Goal: Information Seeking & Learning: Learn about a topic

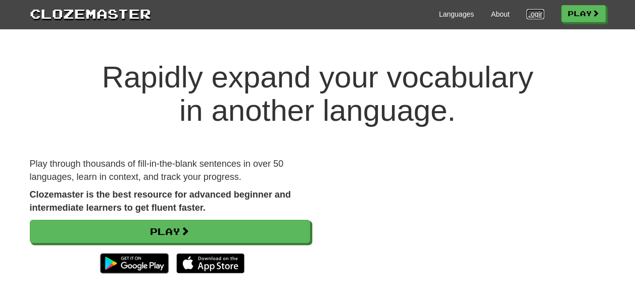
click at [532, 12] on link "Login" at bounding box center [535, 14] width 17 height 10
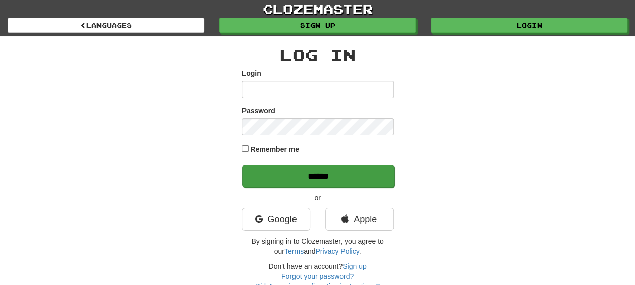
type input "**********"
click at [289, 178] on input "******" at bounding box center [319, 176] width 152 height 23
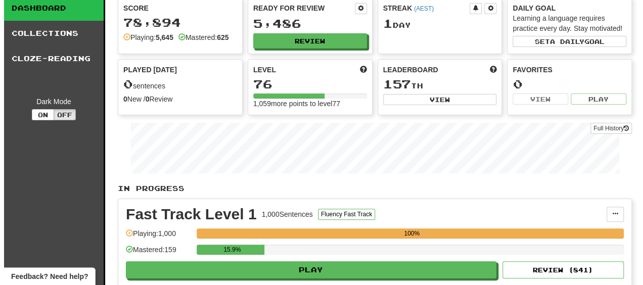
scroll to position [51, 0]
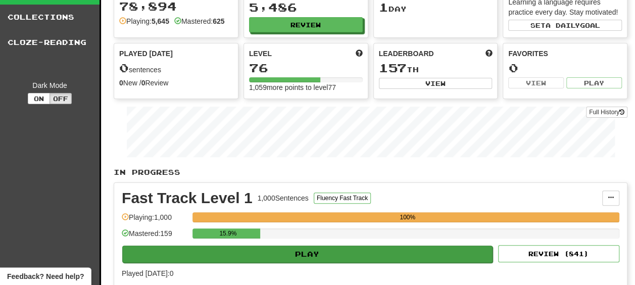
drag, startPoint x: 196, startPoint y: 265, endPoint x: 196, endPoint y: 258, distance: 7.1
click at [196, 264] on div "Fast Track Level 1 1,000 Sentences Fluency Fast Track Manage Sentences Unpin fr…" at bounding box center [370, 234] width 513 height 103
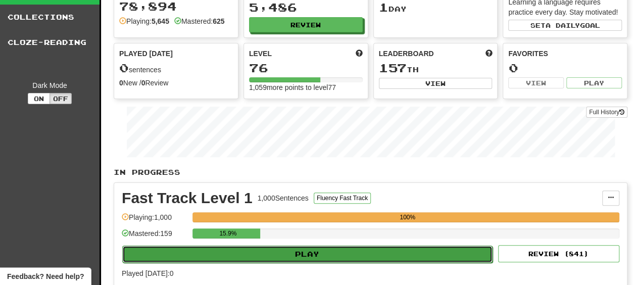
click at [196, 258] on button "Play" at bounding box center [307, 254] width 370 height 17
select select "**"
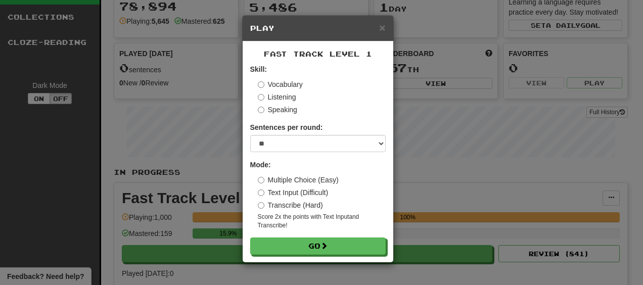
click at [276, 227] on small "Score 2x the points with Text Input and Transcribe !" at bounding box center [322, 221] width 128 height 17
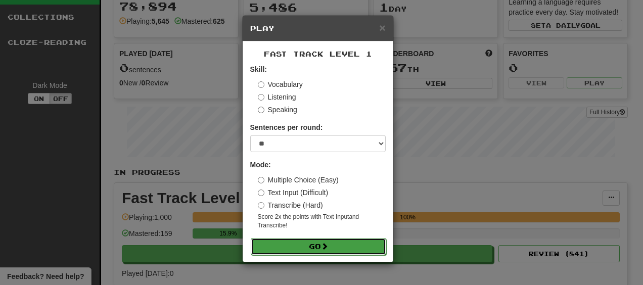
click at [285, 240] on button "Go" at bounding box center [318, 246] width 135 height 17
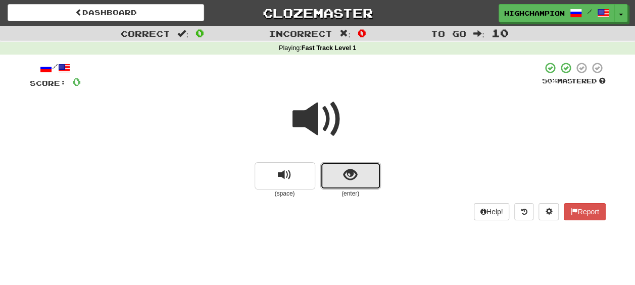
click at [327, 179] on button "show sentence" at bounding box center [350, 175] width 61 height 27
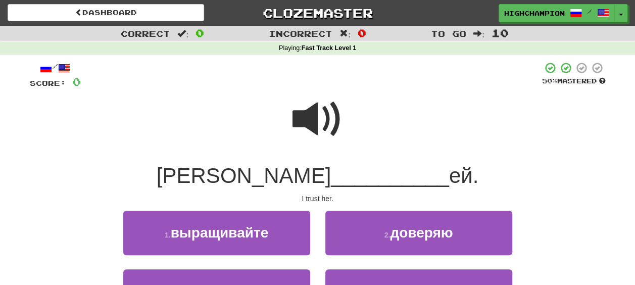
click at [303, 120] on span at bounding box center [318, 119] width 51 height 51
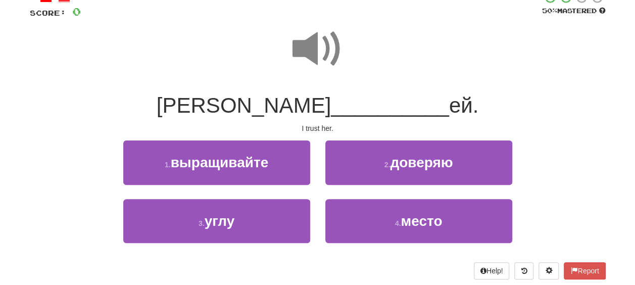
scroll to position [101, 0]
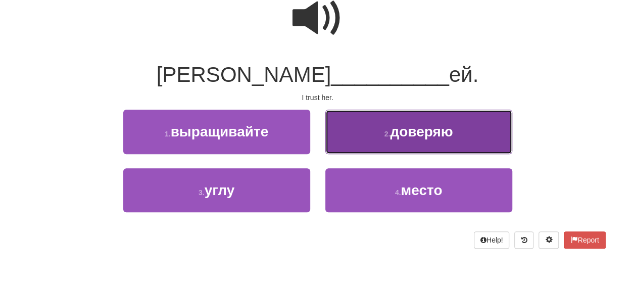
click at [383, 146] on button "2 . доверяю" at bounding box center [418, 132] width 187 height 44
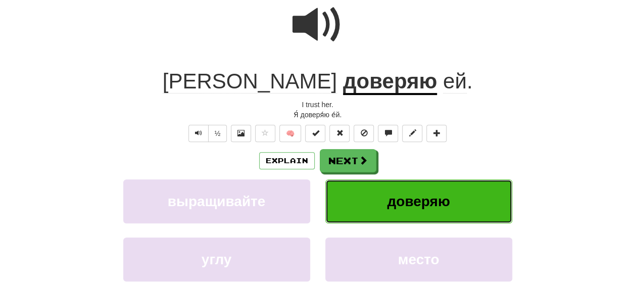
scroll to position [108, 0]
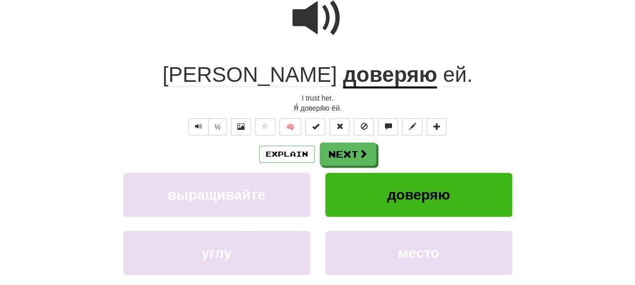
click at [390, 152] on div "Explain Next" at bounding box center [318, 154] width 576 height 23
click at [314, 17] on span at bounding box center [318, 18] width 51 height 51
click at [354, 152] on button "Next" at bounding box center [348, 154] width 57 height 23
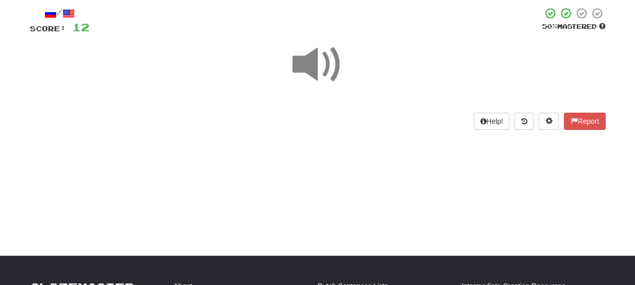
scroll to position [7, 0]
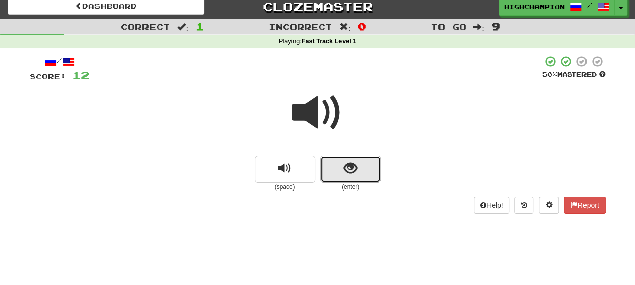
click at [332, 168] on button "show sentence" at bounding box center [350, 169] width 61 height 27
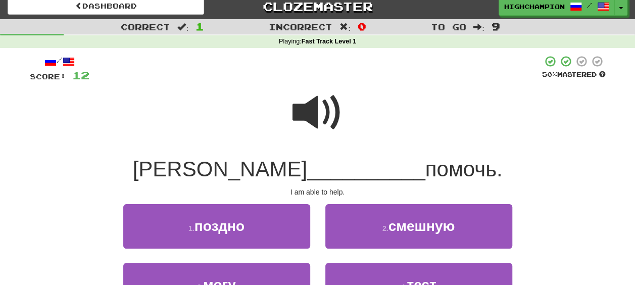
click at [314, 118] on span at bounding box center [318, 112] width 51 height 51
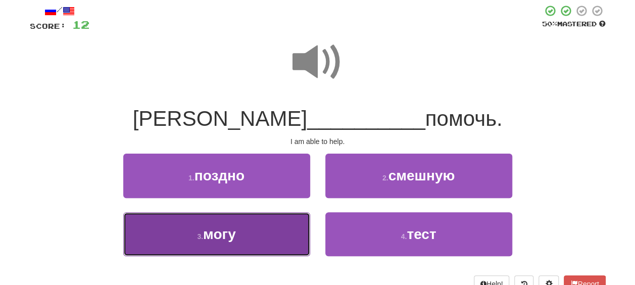
click at [231, 234] on span "могу" at bounding box center [219, 234] width 33 height 16
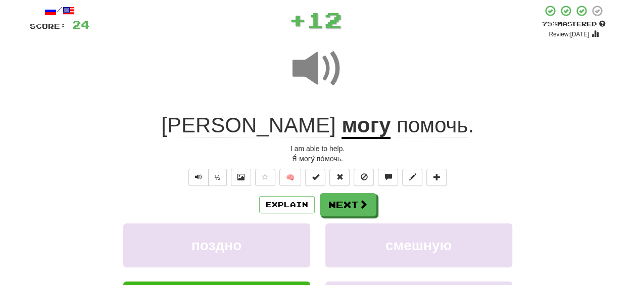
click at [414, 207] on div "Explain Next" at bounding box center [318, 204] width 576 height 23
click at [342, 125] on u "могу" at bounding box center [366, 126] width 49 height 26
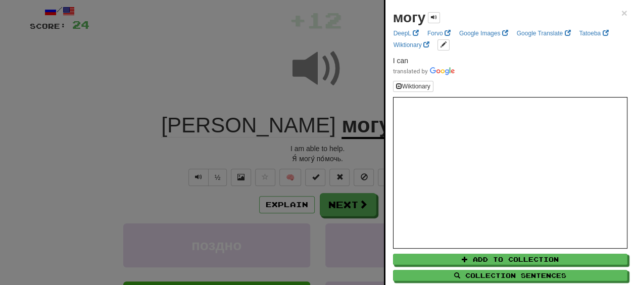
click at [325, 148] on div at bounding box center [317, 142] width 635 height 285
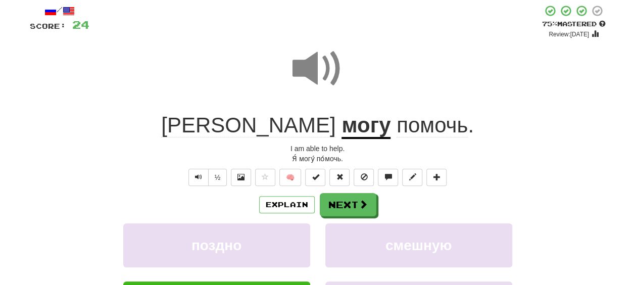
click at [397, 129] on span "помочь" at bounding box center [432, 125] width 71 height 24
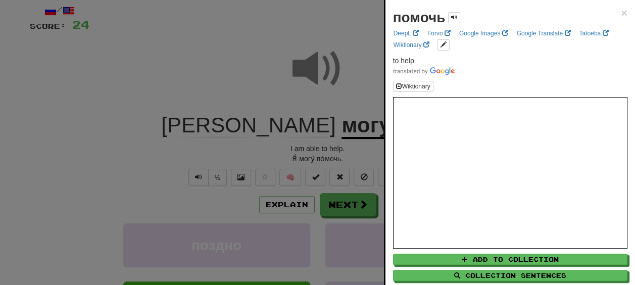
click at [327, 159] on div at bounding box center [317, 142] width 635 height 285
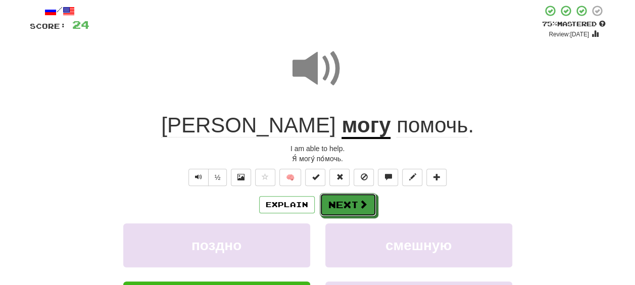
click at [350, 201] on button "Next" at bounding box center [348, 204] width 57 height 23
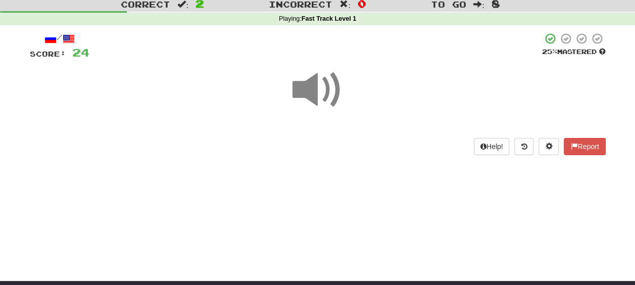
scroll to position [7, 0]
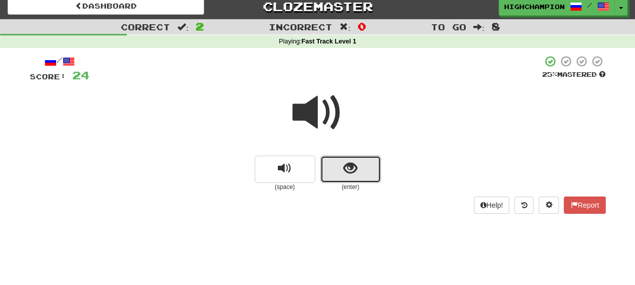
click at [332, 168] on button "show sentence" at bounding box center [350, 169] width 61 height 27
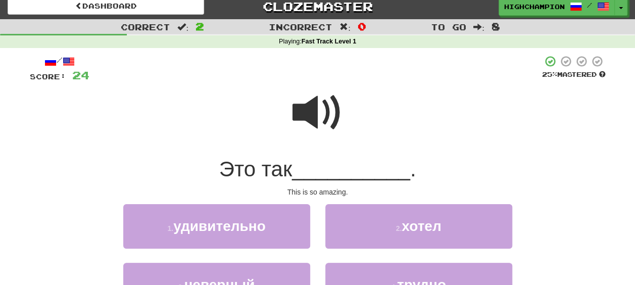
click at [313, 128] on span at bounding box center [318, 112] width 51 height 51
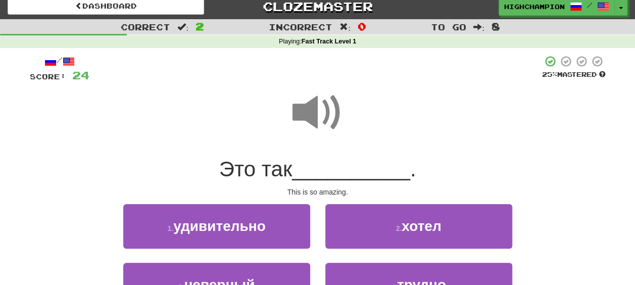
scroll to position [57, 0]
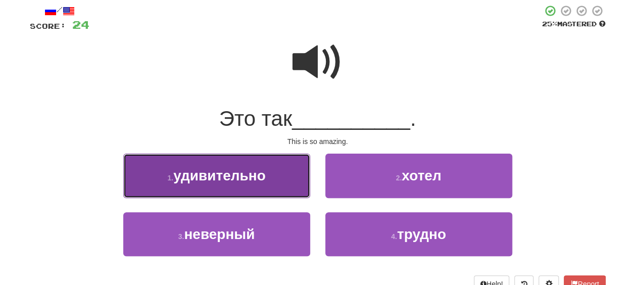
click at [273, 179] on button "1 . удивительно" at bounding box center [216, 176] width 187 height 44
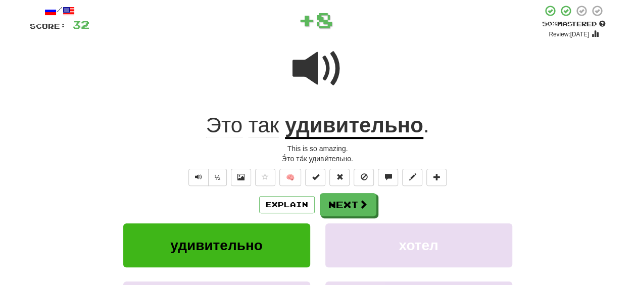
click at [408, 199] on div "Explain Next" at bounding box center [318, 204] width 576 height 23
click at [310, 134] on u "удивительно" at bounding box center [354, 126] width 138 height 26
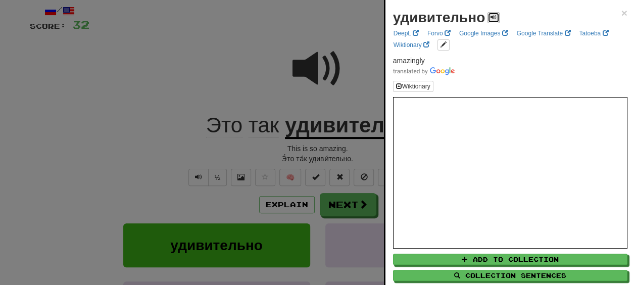
click at [493, 17] on span at bounding box center [494, 17] width 6 height 6
click at [299, 149] on div at bounding box center [317, 142] width 635 height 285
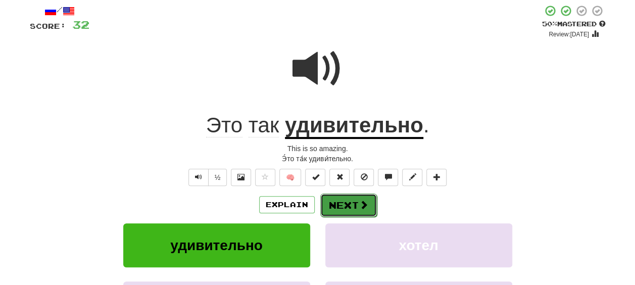
click at [354, 199] on button "Next" at bounding box center [348, 205] width 57 height 23
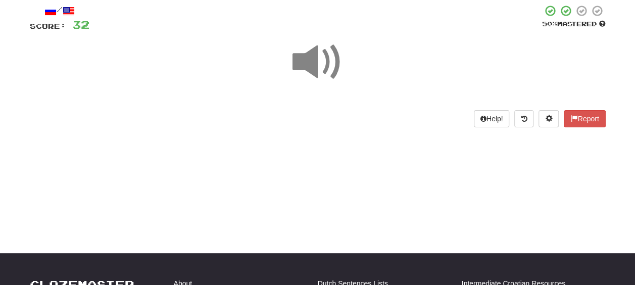
scroll to position [7, 0]
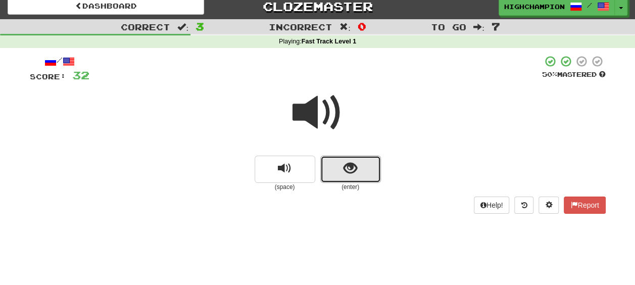
click at [334, 162] on button "show sentence" at bounding box center [350, 169] width 61 height 27
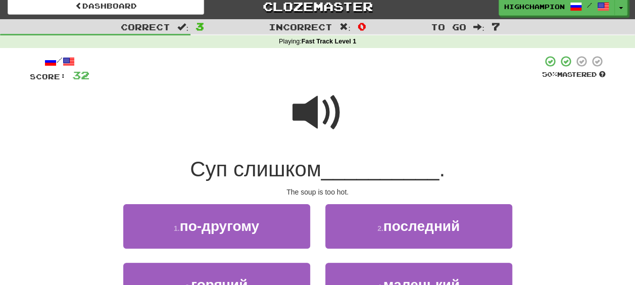
click at [315, 117] on span at bounding box center [318, 112] width 51 height 51
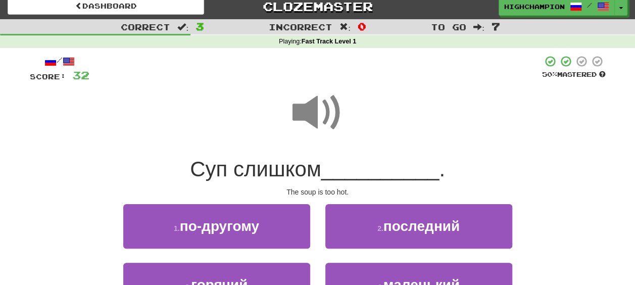
scroll to position [57, 0]
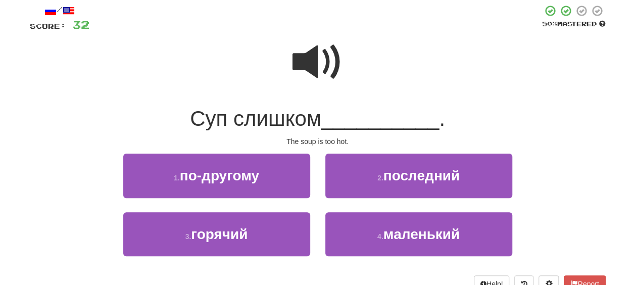
click at [316, 72] on span at bounding box center [318, 62] width 51 height 51
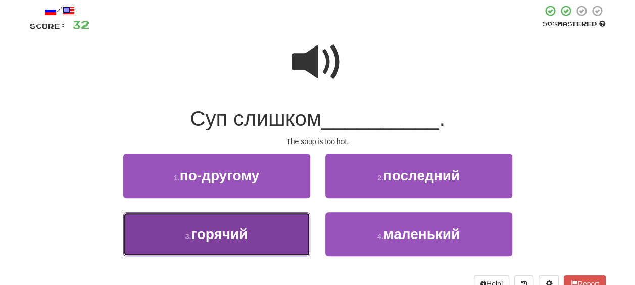
click at [267, 223] on button "3 . горячий" at bounding box center [216, 234] width 187 height 44
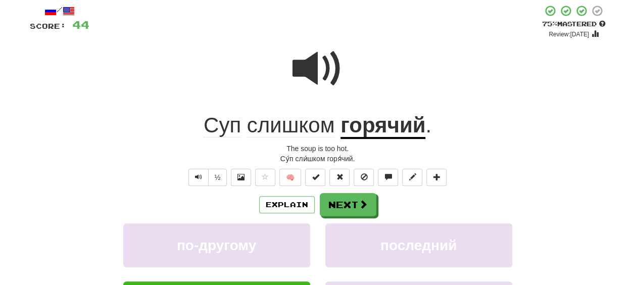
click at [314, 123] on span "слишком" at bounding box center [291, 125] width 88 height 24
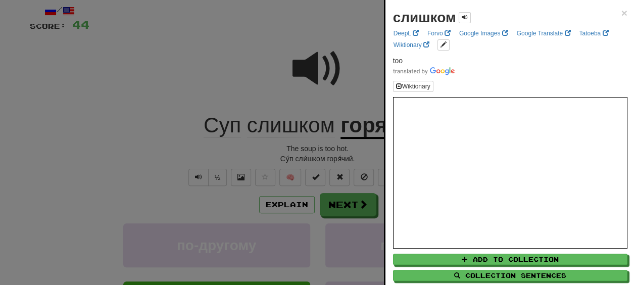
click at [337, 154] on div at bounding box center [317, 142] width 635 height 285
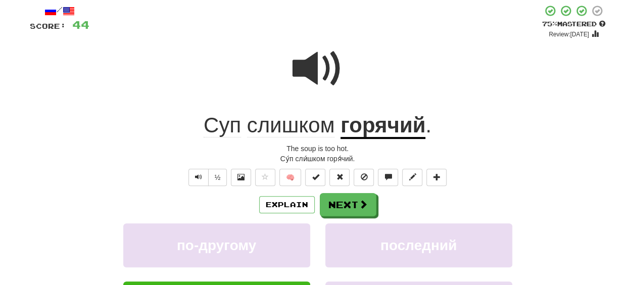
click at [385, 131] on u "горячий" at bounding box center [383, 126] width 85 height 26
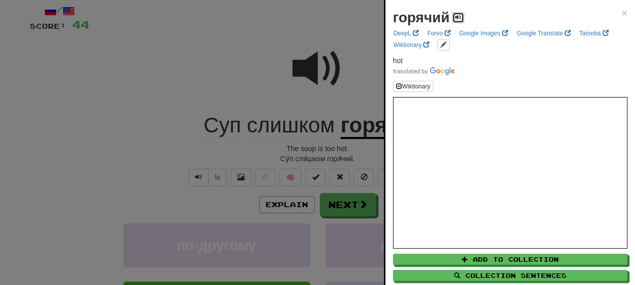
click at [456, 15] on span at bounding box center [458, 17] width 6 height 6
click at [307, 156] on div at bounding box center [317, 142] width 635 height 285
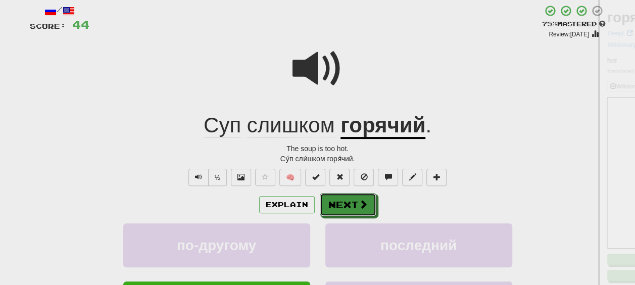
click at [349, 206] on button "Next" at bounding box center [348, 204] width 57 height 23
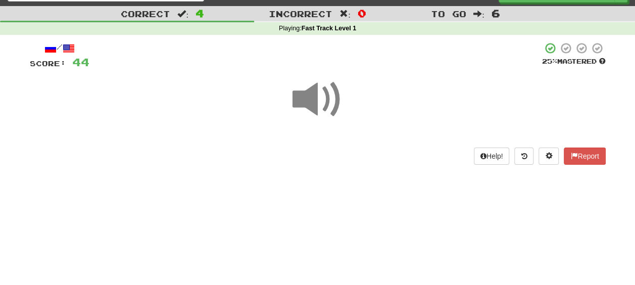
scroll to position [7, 0]
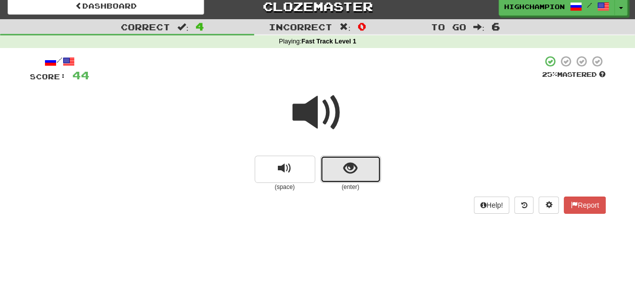
click at [349, 166] on span "show sentence" at bounding box center [351, 169] width 14 height 14
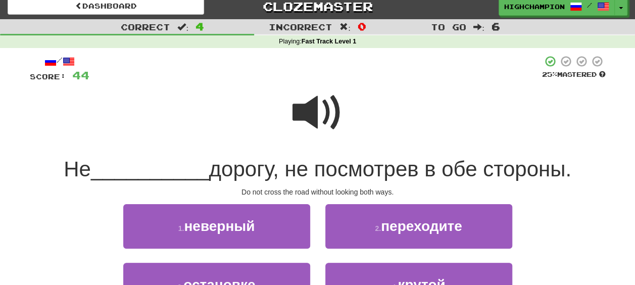
click at [308, 106] on span at bounding box center [318, 112] width 51 height 51
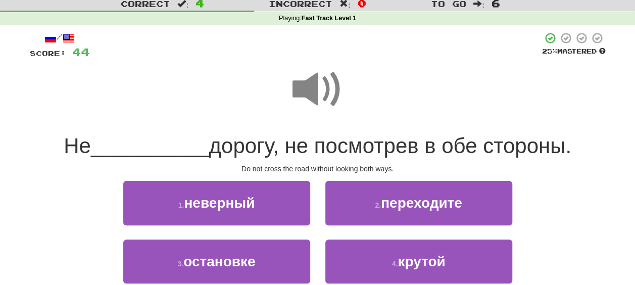
scroll to position [51, 0]
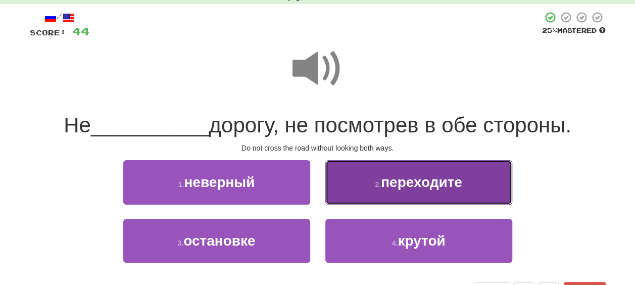
click at [437, 195] on button "2 . переходите" at bounding box center [418, 182] width 187 height 44
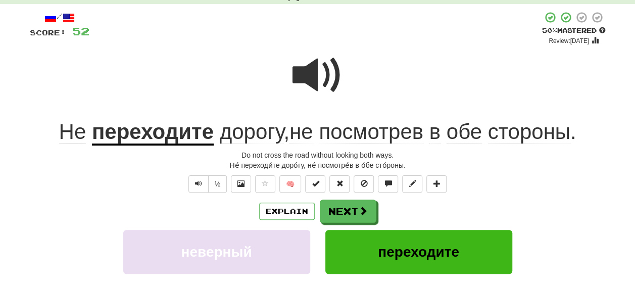
click at [365, 130] on span "посмотрев" at bounding box center [371, 132] width 105 height 24
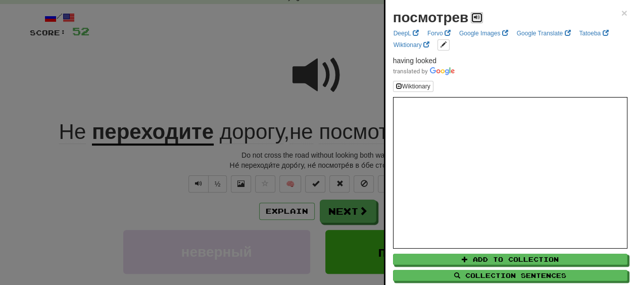
click at [478, 15] on span at bounding box center [477, 17] width 6 height 6
click at [340, 150] on div at bounding box center [317, 142] width 635 height 285
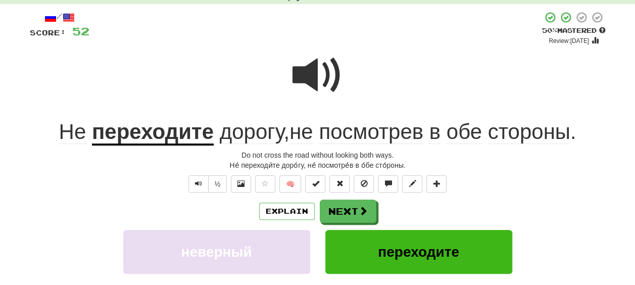
click at [470, 135] on span "обе" at bounding box center [464, 132] width 35 height 24
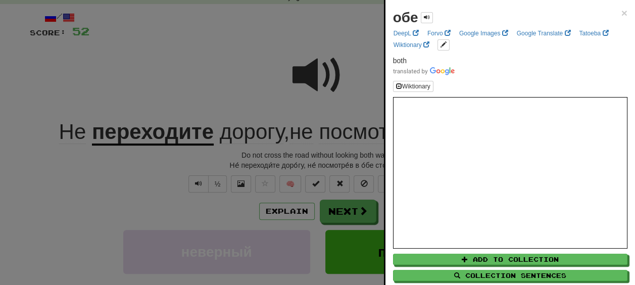
click at [359, 161] on div at bounding box center [317, 142] width 635 height 285
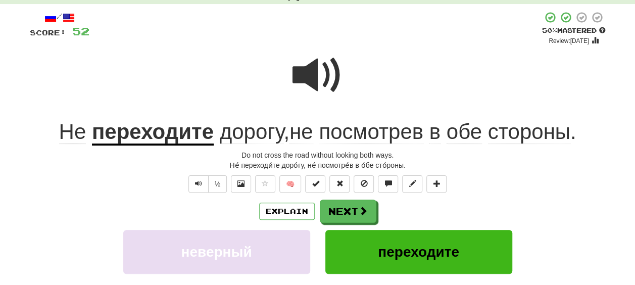
click at [505, 141] on span "стороны" at bounding box center [529, 132] width 82 height 24
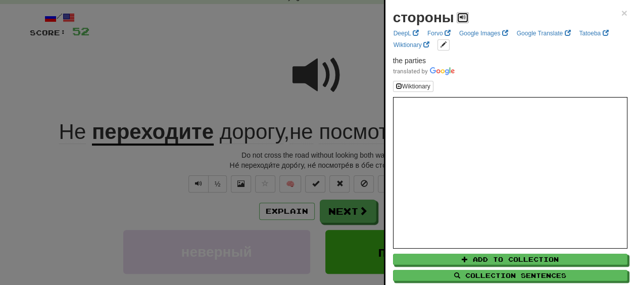
click at [463, 18] on span at bounding box center [463, 17] width 6 height 6
click at [334, 152] on div at bounding box center [317, 142] width 635 height 285
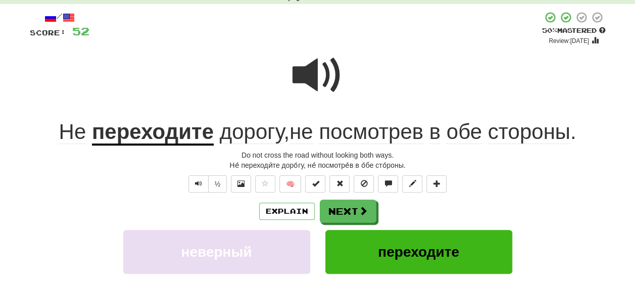
click at [157, 134] on u "переходите" at bounding box center [153, 133] width 122 height 26
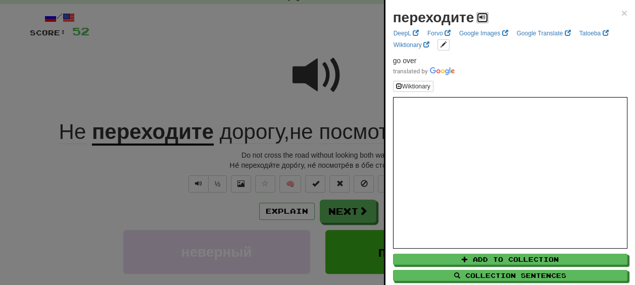
click at [481, 15] on span at bounding box center [483, 17] width 6 height 6
click at [299, 160] on div at bounding box center [317, 142] width 635 height 285
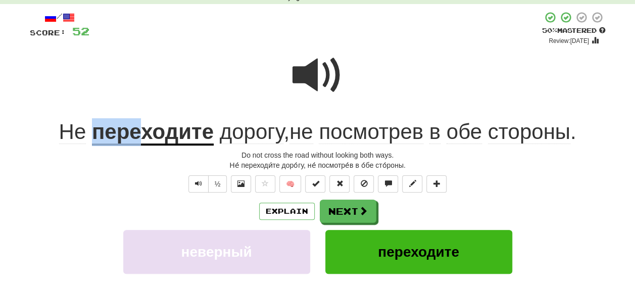
drag, startPoint x: 135, startPoint y: 132, endPoint x: 94, endPoint y: 132, distance: 41.4
click at [94, 132] on u "переходите" at bounding box center [153, 133] width 122 height 26
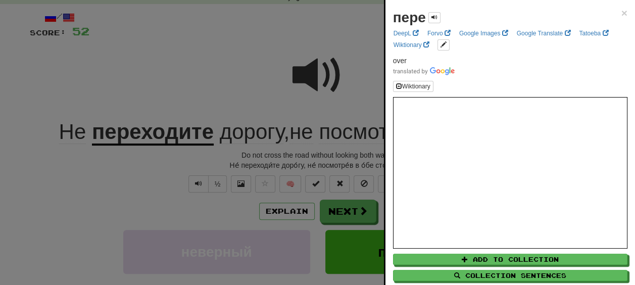
click at [276, 163] on div at bounding box center [317, 142] width 635 height 285
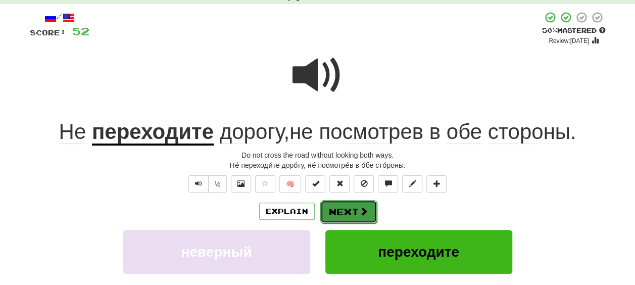
click at [357, 212] on button "Next" at bounding box center [348, 211] width 57 height 23
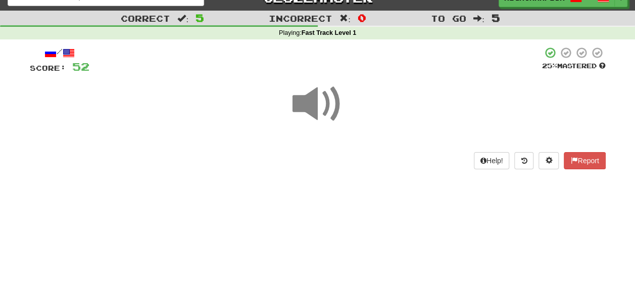
scroll to position [0, 0]
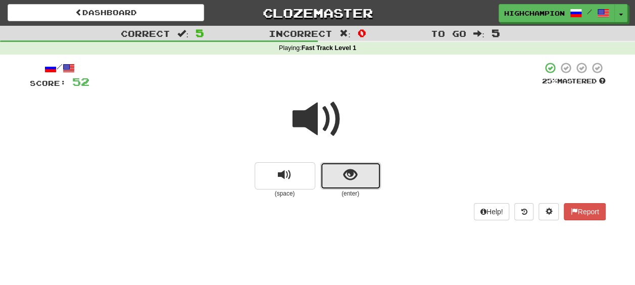
click at [352, 178] on span "show sentence" at bounding box center [351, 175] width 14 height 14
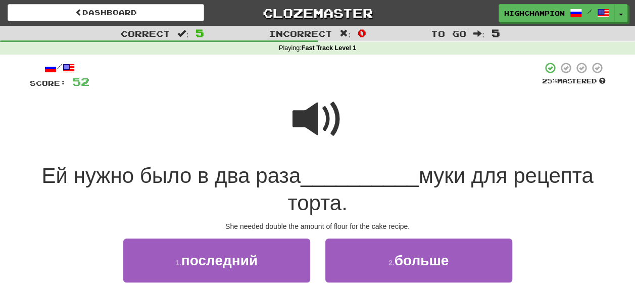
click at [296, 121] on span at bounding box center [318, 119] width 51 height 51
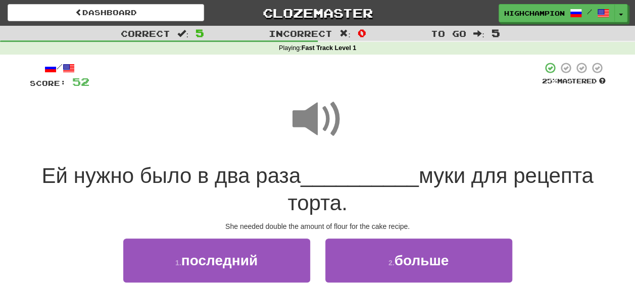
scroll to position [51, 0]
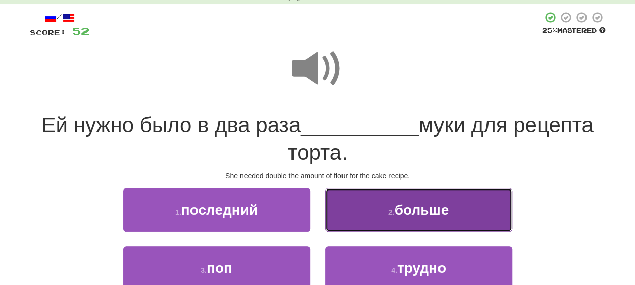
click at [439, 212] on span "больше" at bounding box center [422, 210] width 55 height 16
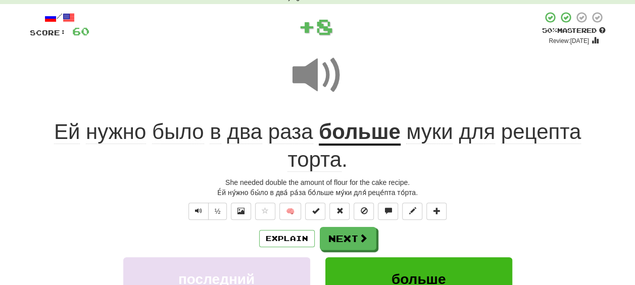
click at [447, 241] on div "Explain Next" at bounding box center [318, 238] width 576 height 23
click at [184, 134] on span "было" at bounding box center [178, 132] width 52 height 24
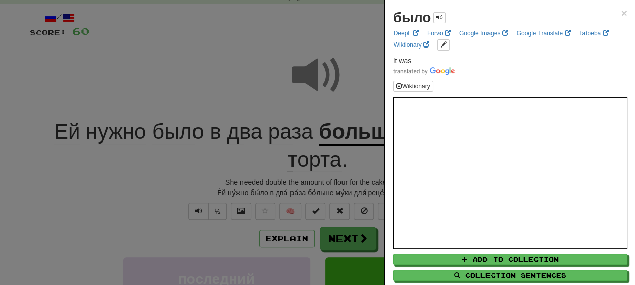
click at [175, 166] on div at bounding box center [317, 142] width 635 height 285
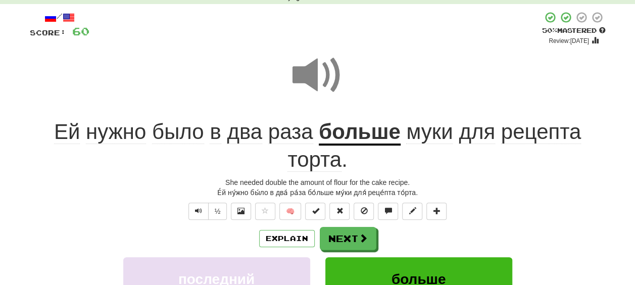
click at [289, 137] on span "раза" at bounding box center [290, 132] width 45 height 24
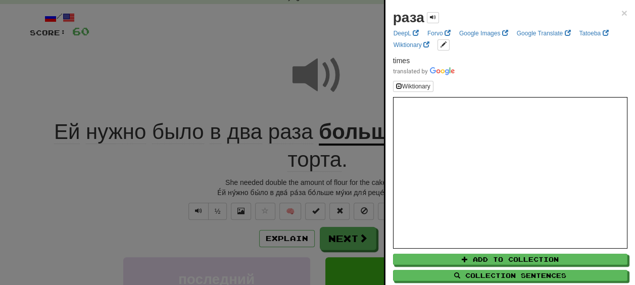
click at [246, 163] on div at bounding box center [317, 142] width 635 height 285
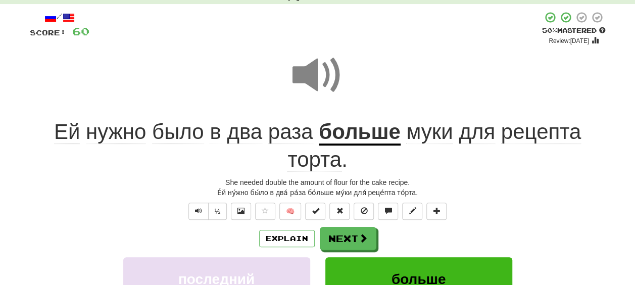
click at [432, 135] on span "муки" at bounding box center [429, 132] width 46 height 24
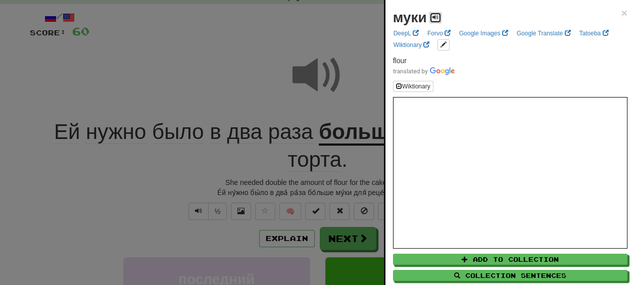
click at [435, 15] on span at bounding box center [436, 17] width 6 height 6
click at [269, 166] on div at bounding box center [317, 142] width 635 height 285
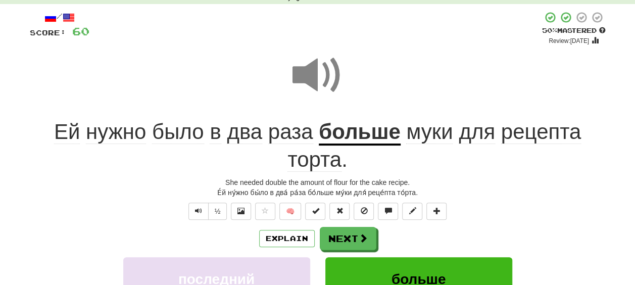
click at [473, 136] on span "для" at bounding box center [477, 132] width 36 height 24
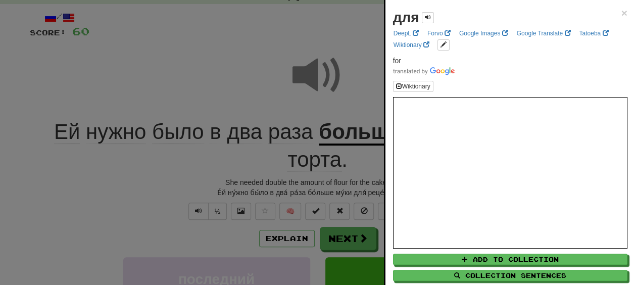
click at [351, 171] on div at bounding box center [317, 142] width 635 height 285
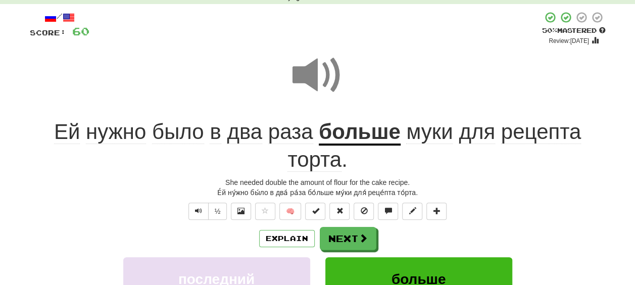
click at [523, 135] on span "рецепта" at bounding box center [541, 132] width 80 height 24
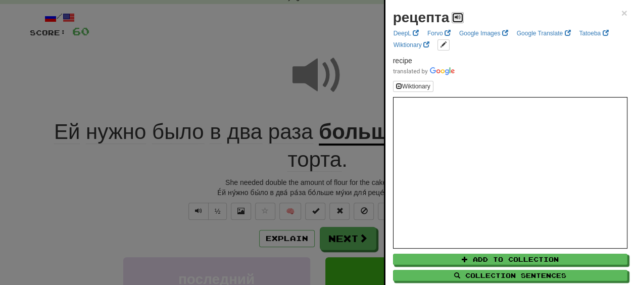
click at [454, 15] on button at bounding box center [458, 17] width 12 height 11
click at [350, 173] on div at bounding box center [317, 142] width 635 height 285
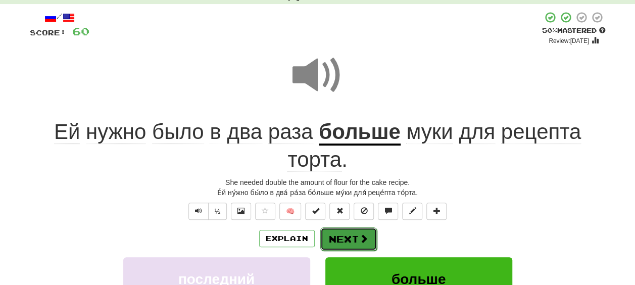
click at [348, 230] on button "Next" at bounding box center [348, 238] width 57 height 23
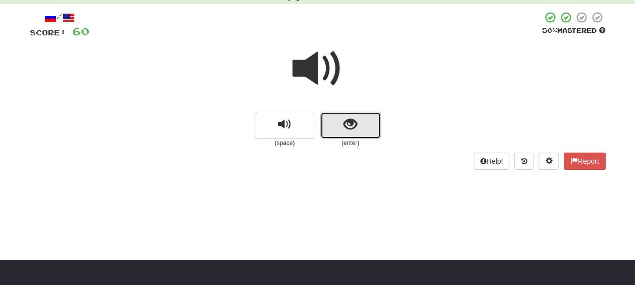
click at [342, 123] on button "show sentence" at bounding box center [350, 125] width 61 height 27
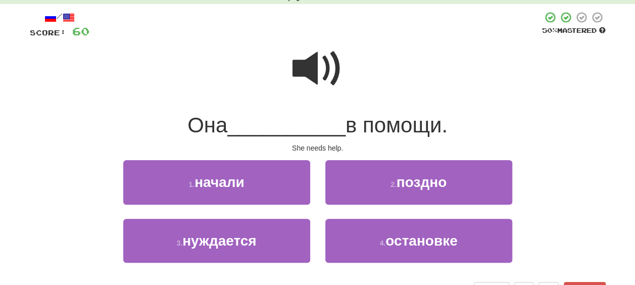
click at [314, 68] on span at bounding box center [318, 68] width 51 height 51
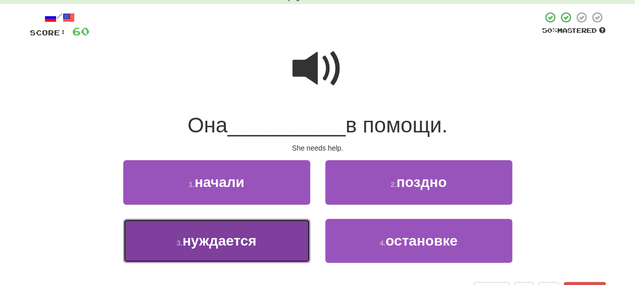
click at [244, 251] on button "3 . нуждается" at bounding box center [216, 241] width 187 height 44
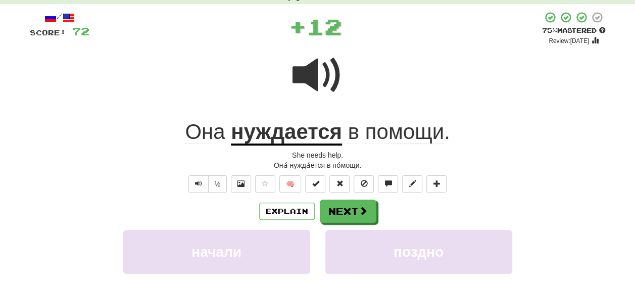
click at [410, 217] on div "Explain Next" at bounding box center [318, 211] width 576 height 23
click at [286, 131] on u "нуждается" at bounding box center [286, 133] width 111 height 26
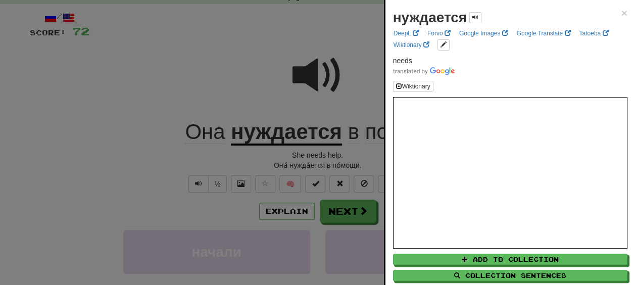
click at [326, 169] on div at bounding box center [317, 142] width 635 height 285
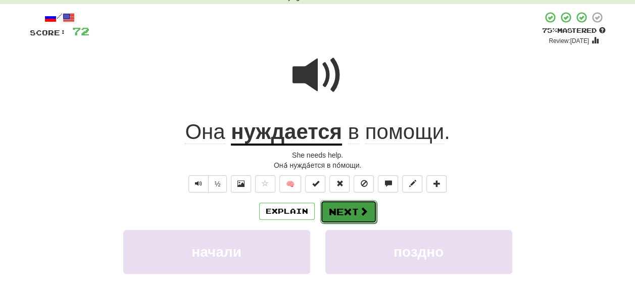
click at [344, 211] on button "Next" at bounding box center [348, 211] width 57 height 23
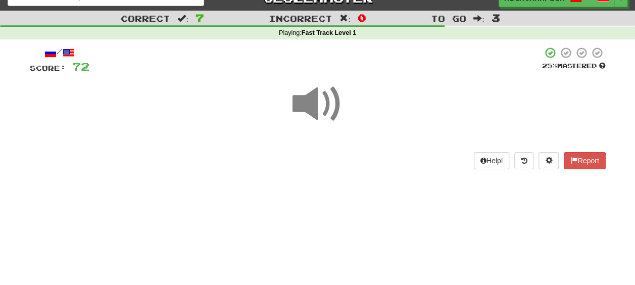
scroll to position [0, 0]
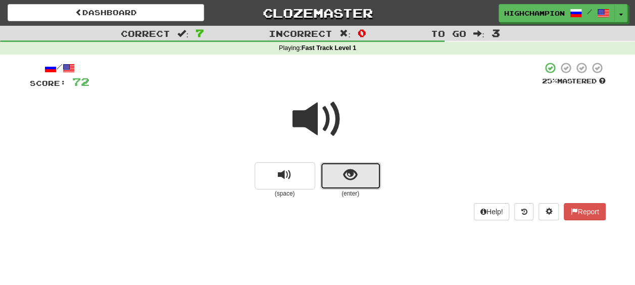
click at [358, 180] on button "show sentence" at bounding box center [350, 175] width 61 height 27
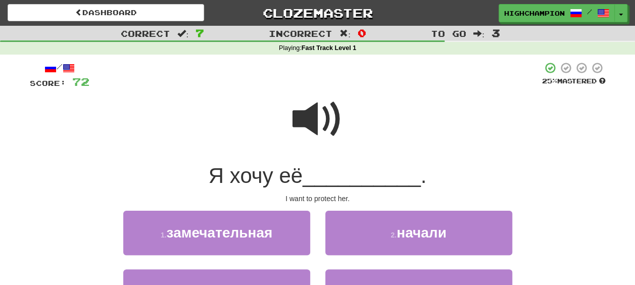
click at [307, 117] on span at bounding box center [318, 119] width 51 height 51
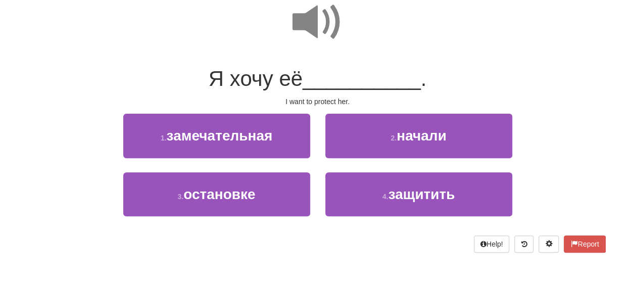
scroll to position [101, 0]
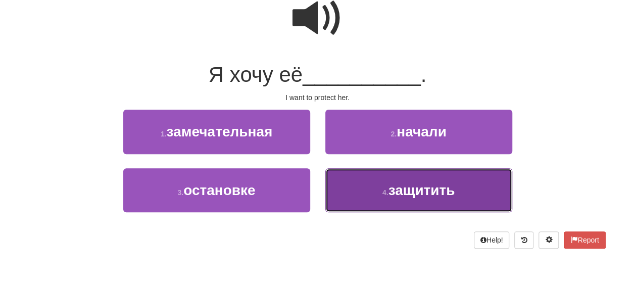
click at [381, 193] on button "4 . защитить" at bounding box center [418, 190] width 187 height 44
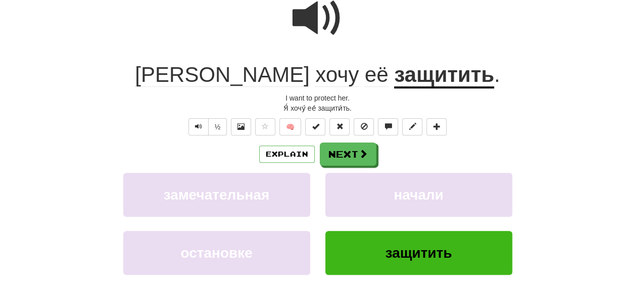
click at [403, 150] on div "Explain Next" at bounding box center [318, 154] width 576 height 23
click at [394, 78] on u "защитить" at bounding box center [444, 76] width 100 height 26
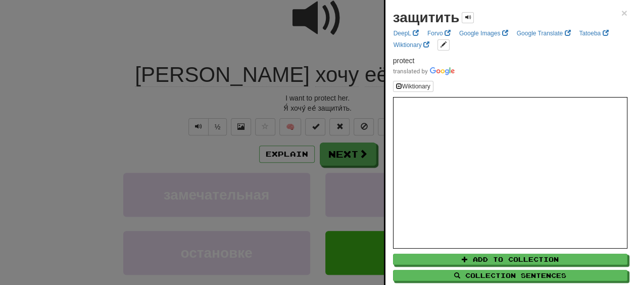
click at [337, 98] on div at bounding box center [317, 142] width 635 height 285
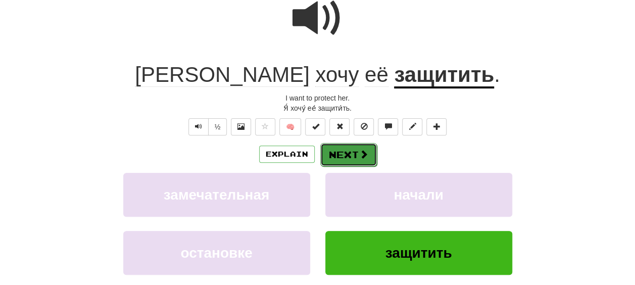
click at [353, 154] on button "Next" at bounding box center [348, 154] width 57 height 23
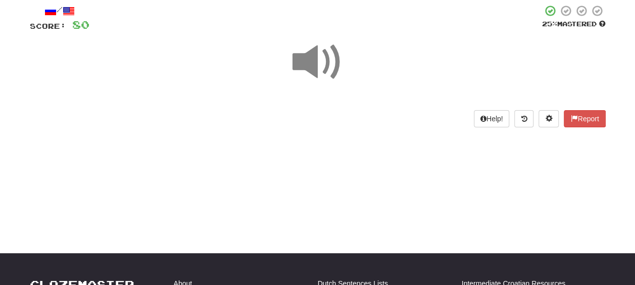
scroll to position [7, 0]
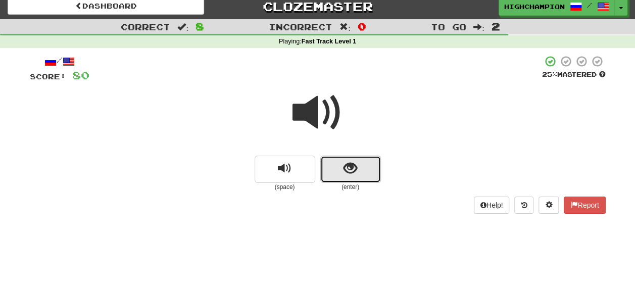
click at [339, 163] on button "show sentence" at bounding box center [350, 169] width 61 height 27
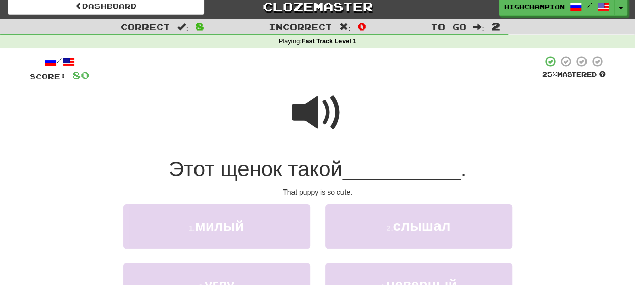
click at [318, 126] on span at bounding box center [318, 112] width 51 height 51
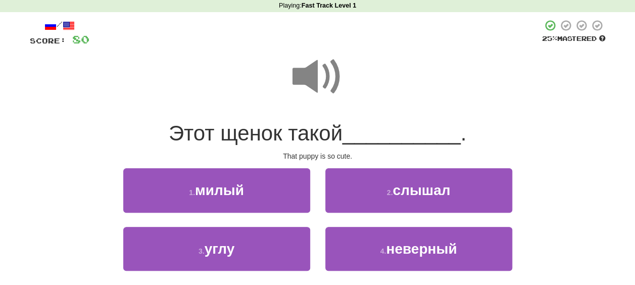
scroll to position [57, 0]
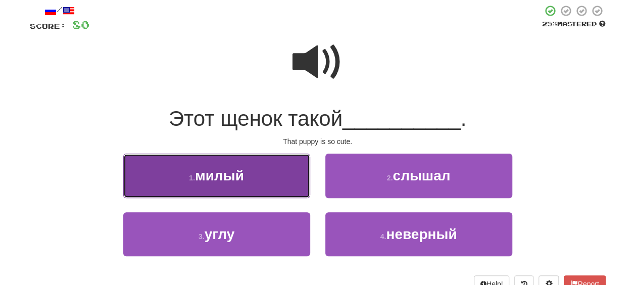
click at [246, 188] on button "1 . милый" at bounding box center [216, 176] width 187 height 44
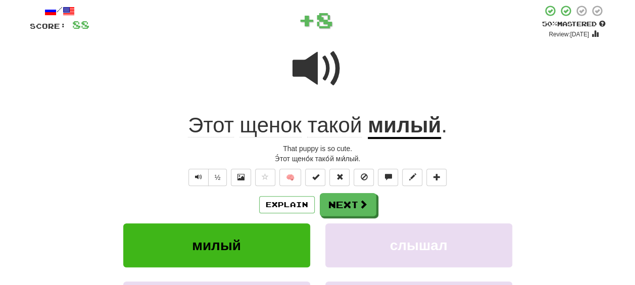
click at [423, 202] on div "Explain Next" at bounding box center [318, 204] width 576 height 23
click at [366, 200] on span at bounding box center [363, 204] width 9 height 9
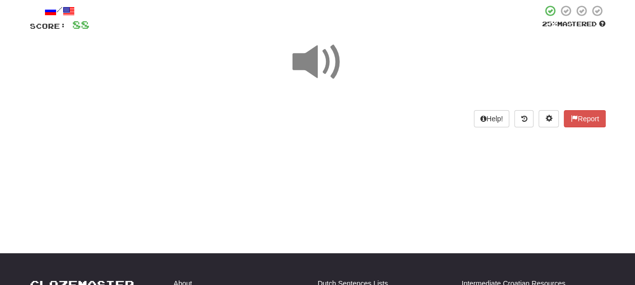
scroll to position [7, 0]
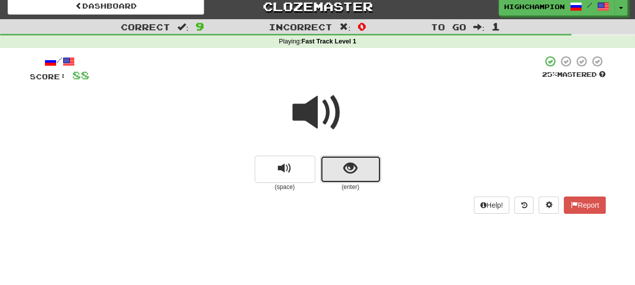
click at [347, 172] on span "show sentence" at bounding box center [351, 169] width 14 height 14
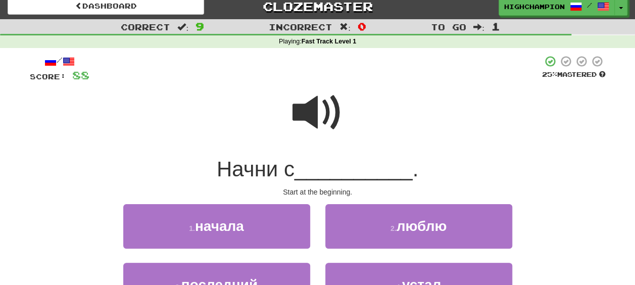
click at [312, 110] on span at bounding box center [318, 112] width 51 height 51
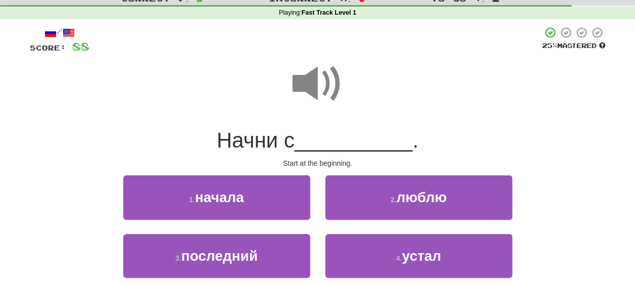
scroll to position [57, 0]
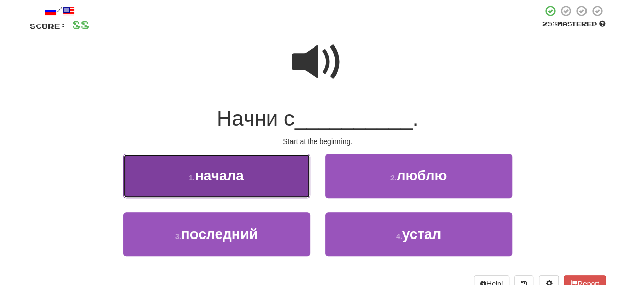
click at [242, 170] on span "начала" at bounding box center [219, 176] width 49 height 16
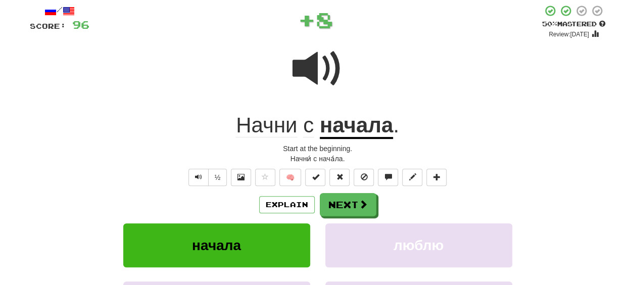
click at [427, 211] on div "Explain Next" at bounding box center [318, 204] width 576 height 23
click at [276, 127] on span "Начни" at bounding box center [266, 125] width 61 height 24
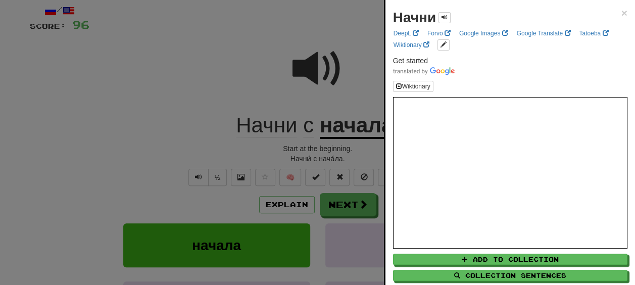
click at [302, 140] on div at bounding box center [317, 142] width 635 height 285
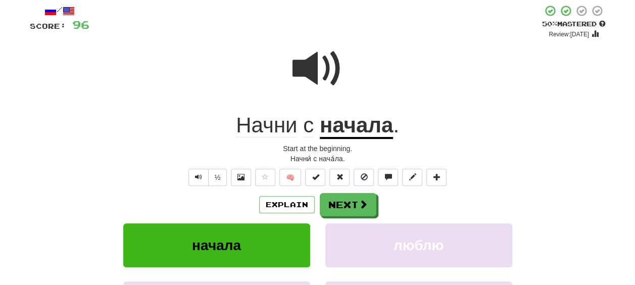
click at [348, 123] on u "начала" at bounding box center [356, 126] width 73 height 26
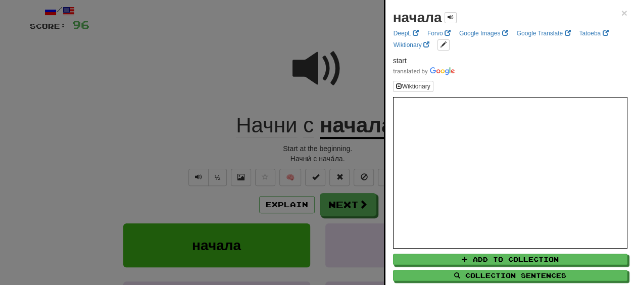
click at [339, 154] on div at bounding box center [317, 142] width 635 height 285
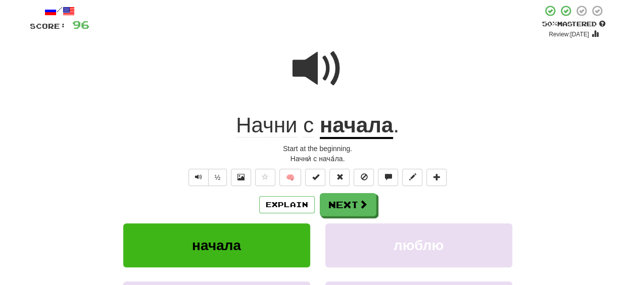
click at [281, 139] on div "/ Score: 96 + 8 50 % Mastered Review: 2025-10-03 Начни с начала . Start at the …" at bounding box center [318, 191] width 576 height 372
click at [276, 126] on span "Начни" at bounding box center [266, 125] width 61 height 24
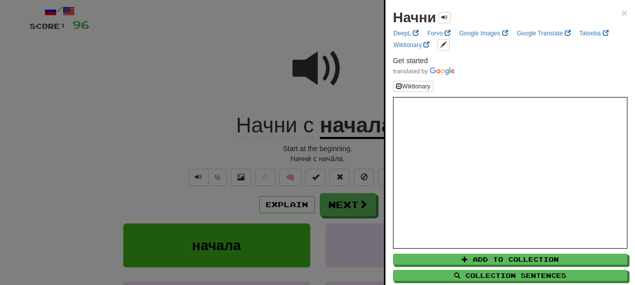
click at [291, 137] on div at bounding box center [317, 142] width 635 height 285
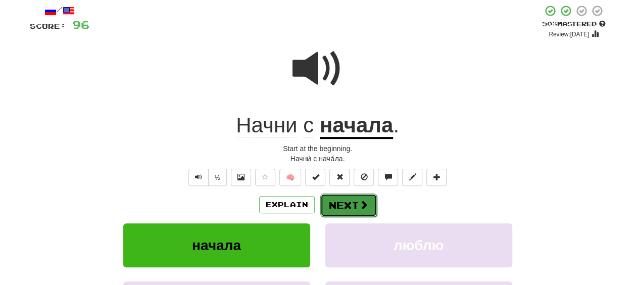
click at [347, 197] on button "Next" at bounding box center [348, 205] width 57 height 23
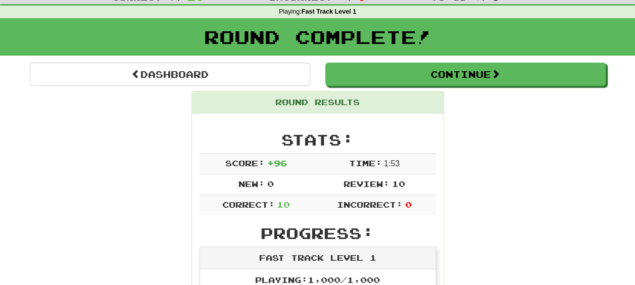
scroll to position [0, 0]
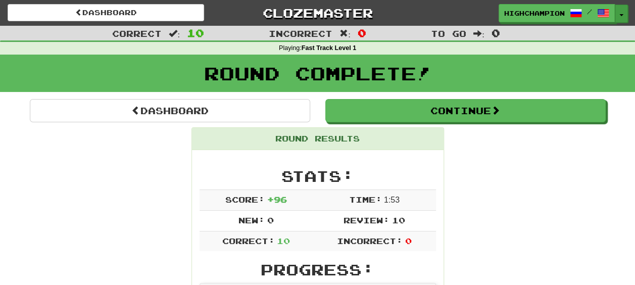
click at [624, 10] on button "Toggle Dropdown" at bounding box center [621, 14] width 13 height 18
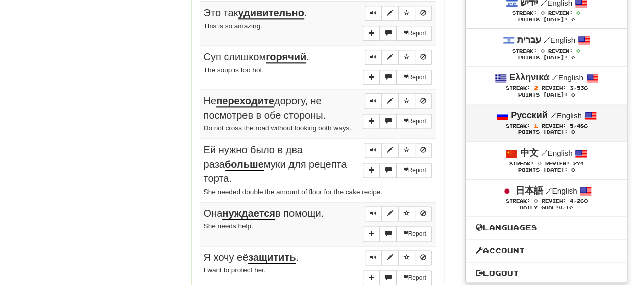
scroll to position [624, 0]
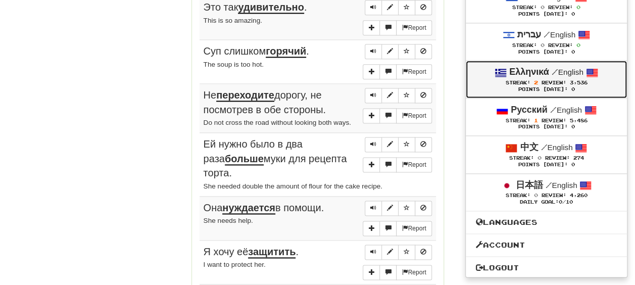
click at [529, 80] on span "Streak: 2" at bounding box center [523, 83] width 36 height 6
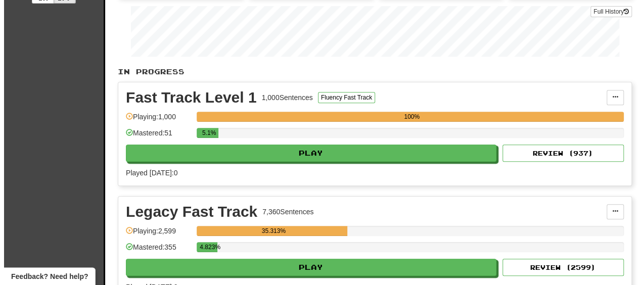
scroll to position [152, 0]
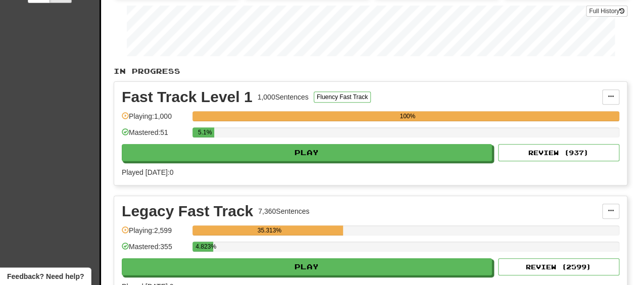
click at [165, 158] on div "Fast Track Level 1 1,000 Sentences Fluency Fast Track Manage Sentences Unpin fr…" at bounding box center [370, 133] width 513 height 103
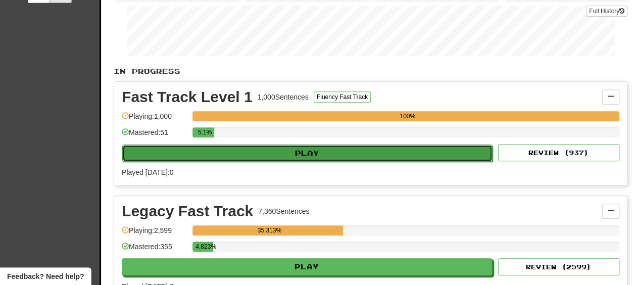
click at [177, 151] on button "Play" at bounding box center [307, 153] width 370 height 17
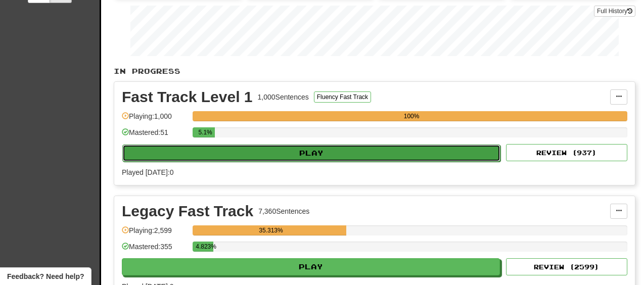
select select "**"
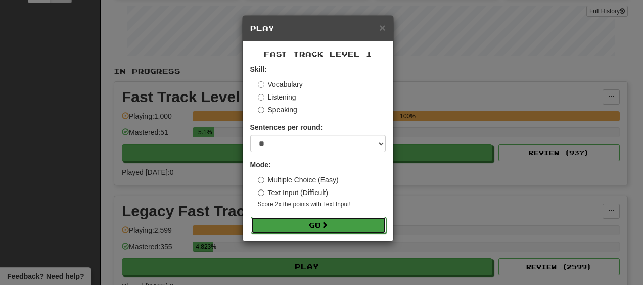
click at [298, 226] on button "Go" at bounding box center [318, 225] width 135 height 17
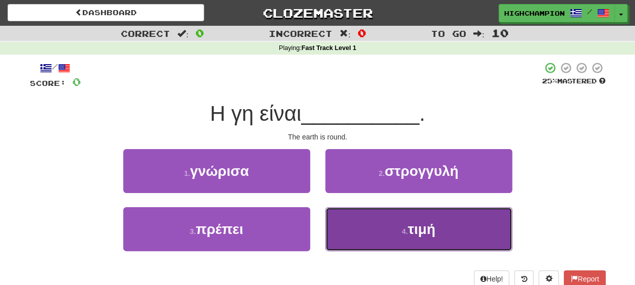
click at [376, 234] on button "4 . τιμή" at bounding box center [418, 229] width 187 height 44
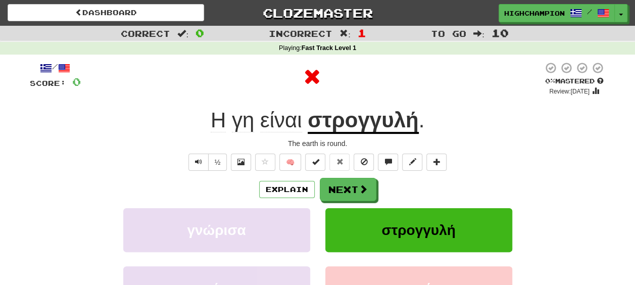
click at [413, 175] on div "/ Score: 0 0 % Mastered Review: [DATE] Η γη είναι στρογγυλή . The earth is roun…" at bounding box center [318, 212] width 576 height 300
click at [354, 126] on u "στρογγυλή" at bounding box center [363, 121] width 111 height 26
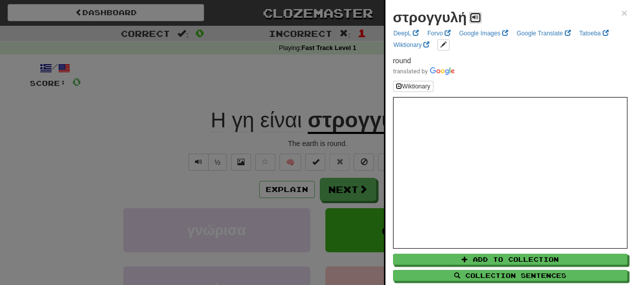
click at [479, 14] on button at bounding box center [475, 17] width 12 height 11
click at [328, 136] on div at bounding box center [317, 142] width 635 height 285
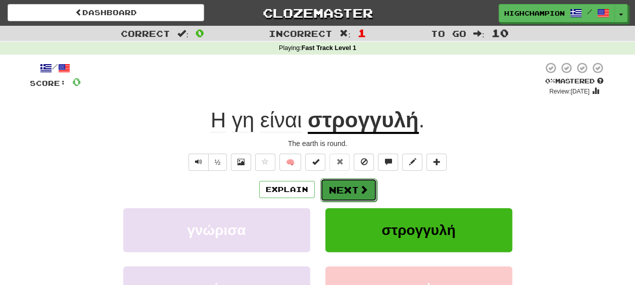
click at [338, 178] on button "Next" at bounding box center [348, 189] width 57 height 23
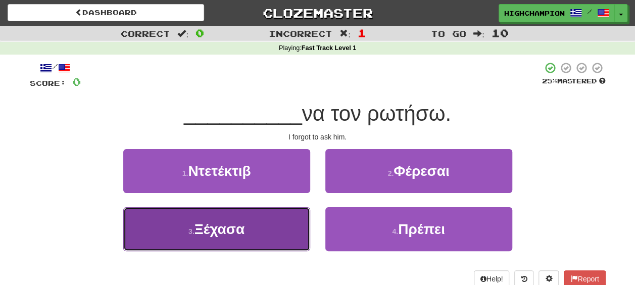
click at [244, 229] on span "Ξέχασα" at bounding box center [220, 229] width 50 height 16
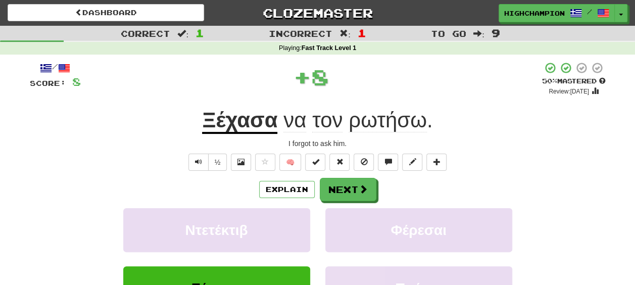
click at [382, 198] on div "Explain Next" at bounding box center [318, 189] width 576 height 23
click at [230, 124] on u "Ξέχασα" at bounding box center [239, 121] width 75 height 26
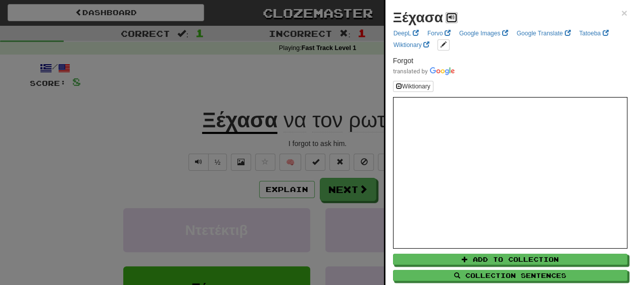
click at [450, 14] on span at bounding box center [452, 17] width 6 height 6
click at [310, 147] on div at bounding box center [317, 142] width 635 height 285
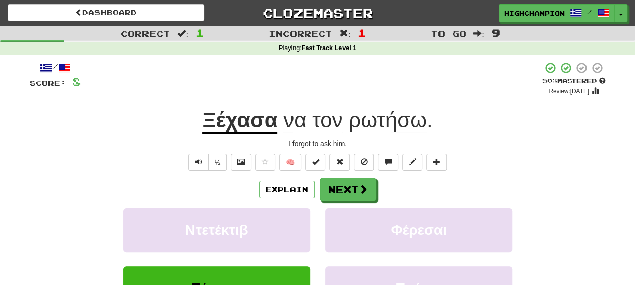
click at [357, 125] on span "ρωτήσω" at bounding box center [388, 120] width 78 height 24
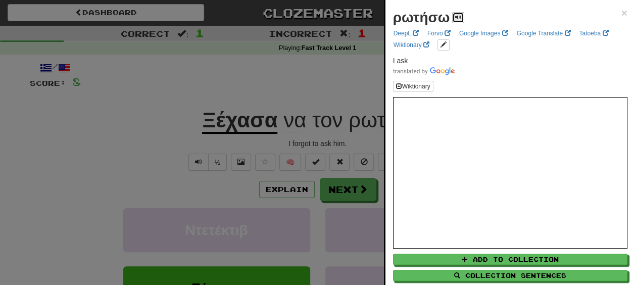
click at [458, 16] on span at bounding box center [458, 17] width 6 height 6
click at [335, 137] on div at bounding box center [317, 142] width 635 height 285
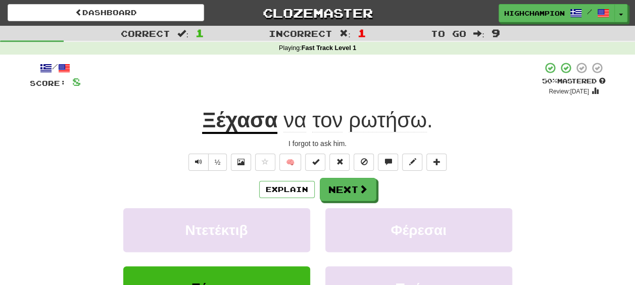
click at [331, 125] on span "τον" at bounding box center [327, 120] width 30 height 24
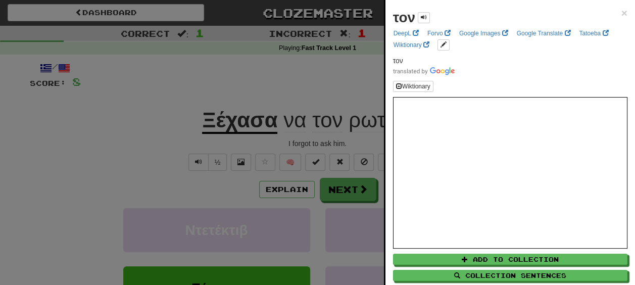
click at [322, 140] on div at bounding box center [317, 142] width 635 height 285
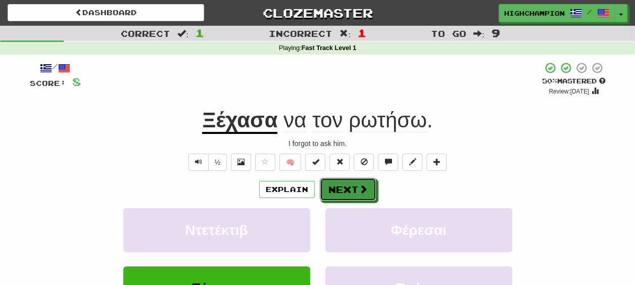
click at [336, 187] on button "Next" at bounding box center [348, 189] width 57 height 23
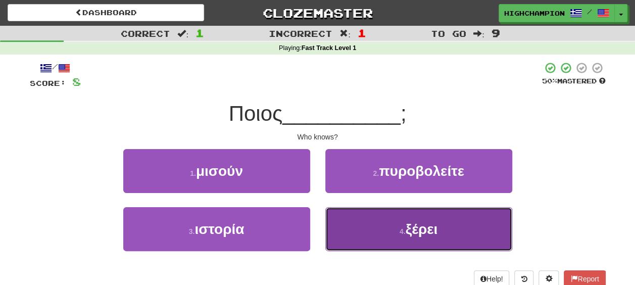
click at [423, 238] on button "4 . ξέρει" at bounding box center [418, 229] width 187 height 44
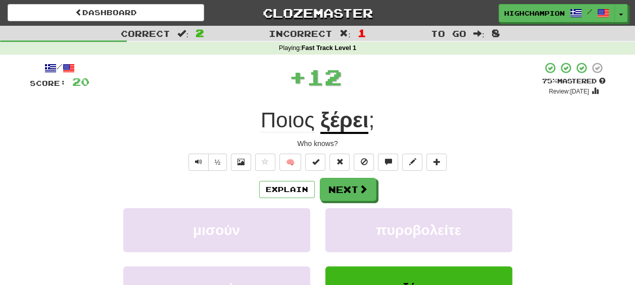
click at [405, 184] on div "Explain Next" at bounding box center [318, 189] width 576 height 23
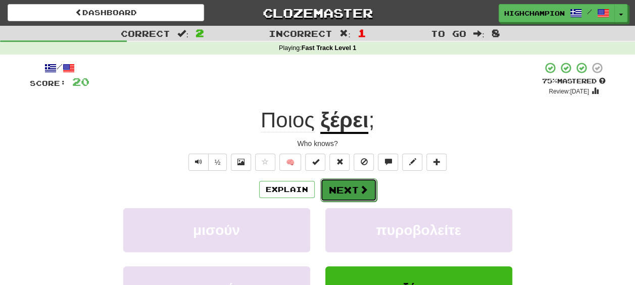
click at [355, 184] on button "Next" at bounding box center [348, 189] width 57 height 23
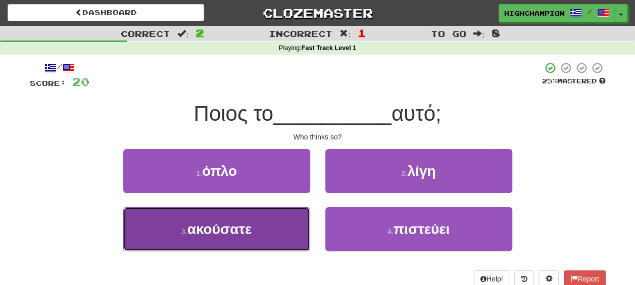
click at [234, 233] on span "ακούσατε" at bounding box center [219, 229] width 64 height 16
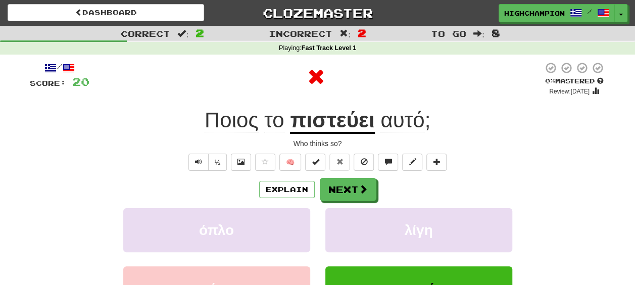
click at [401, 193] on div "Explain Next" at bounding box center [318, 189] width 576 height 23
click at [326, 129] on u "πιστεύει" at bounding box center [332, 121] width 84 height 26
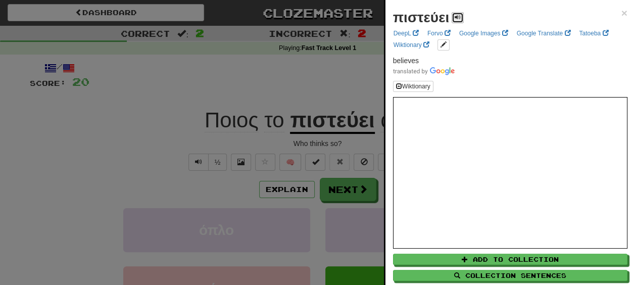
click at [462, 13] on button at bounding box center [458, 17] width 12 height 11
click at [328, 142] on div at bounding box center [317, 142] width 635 height 285
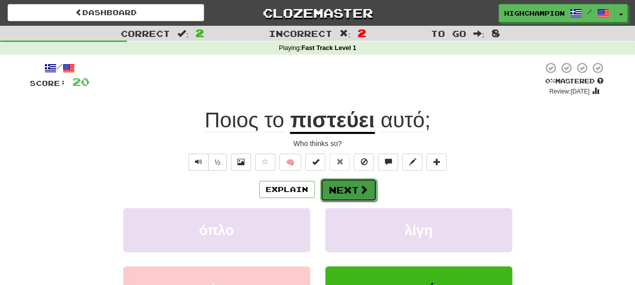
click at [351, 185] on button "Next" at bounding box center [348, 189] width 57 height 23
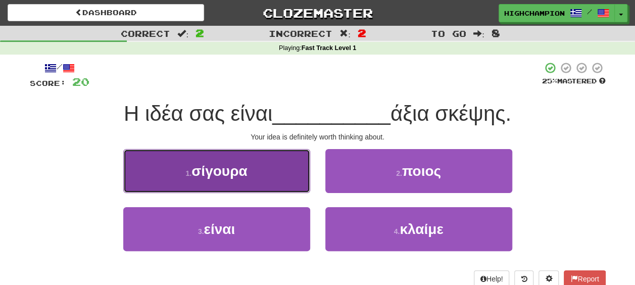
click at [252, 165] on button "1 . σίγουρα" at bounding box center [216, 171] width 187 height 44
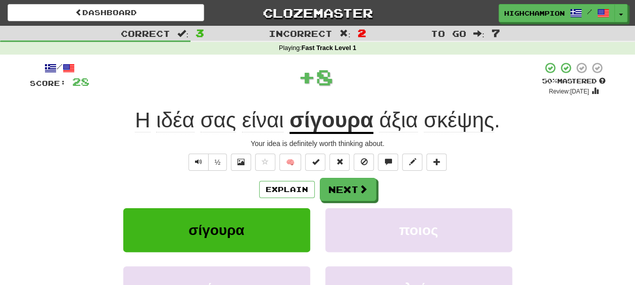
click at [409, 190] on div "Explain Next" at bounding box center [318, 189] width 576 height 23
click at [316, 125] on u "σίγουρα" at bounding box center [332, 121] width 84 height 26
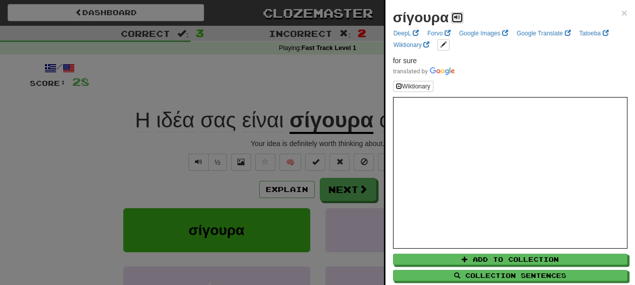
click at [454, 18] on span at bounding box center [457, 17] width 6 height 6
click at [335, 140] on div at bounding box center [317, 142] width 635 height 285
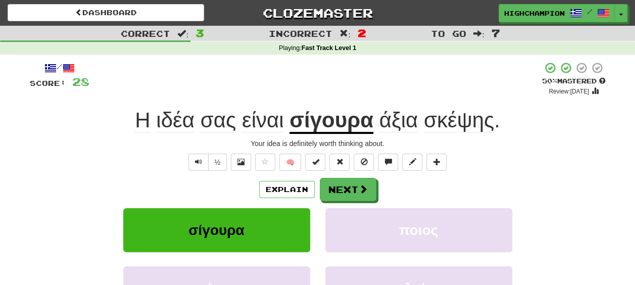
click at [393, 124] on span "άξια" at bounding box center [398, 120] width 39 height 24
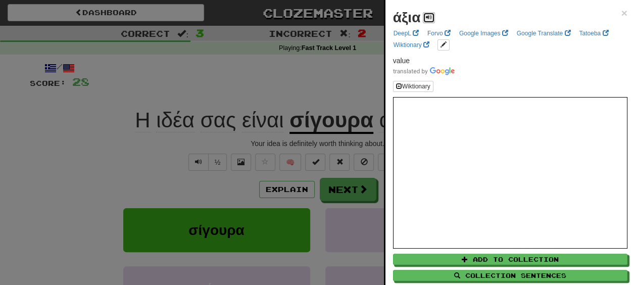
click at [430, 15] on span at bounding box center [429, 17] width 6 height 6
click at [359, 140] on div at bounding box center [317, 142] width 635 height 285
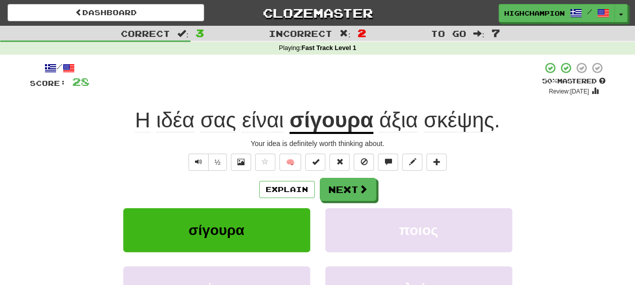
click at [441, 125] on span "σκέψης" at bounding box center [459, 120] width 70 height 24
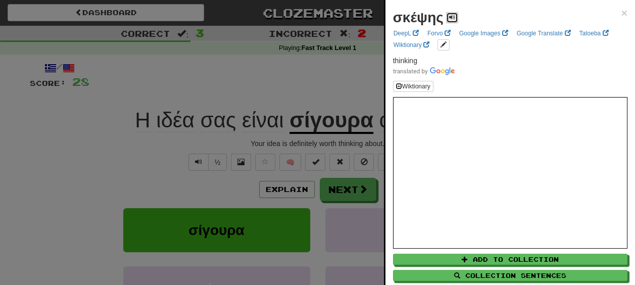
click at [454, 15] on span at bounding box center [452, 17] width 6 height 6
click at [331, 140] on div at bounding box center [317, 142] width 635 height 285
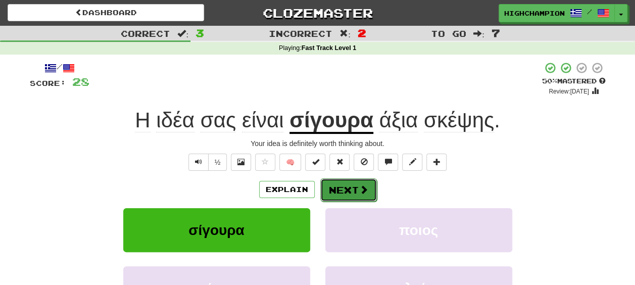
click at [333, 193] on button "Next" at bounding box center [348, 189] width 57 height 23
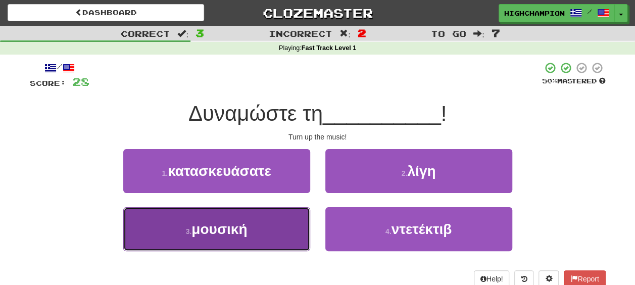
click at [226, 231] on span "μουσική" at bounding box center [220, 229] width 56 height 16
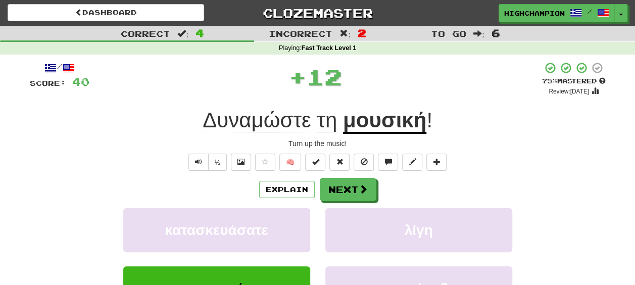
click at [391, 194] on div "Explain Next" at bounding box center [318, 189] width 576 height 23
click at [262, 121] on span "Δυναμώστε" at bounding box center [257, 120] width 109 height 24
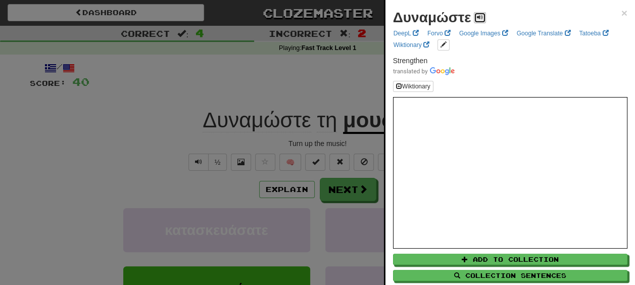
click at [478, 16] on span at bounding box center [480, 17] width 6 height 6
click at [332, 137] on div at bounding box center [317, 142] width 635 height 285
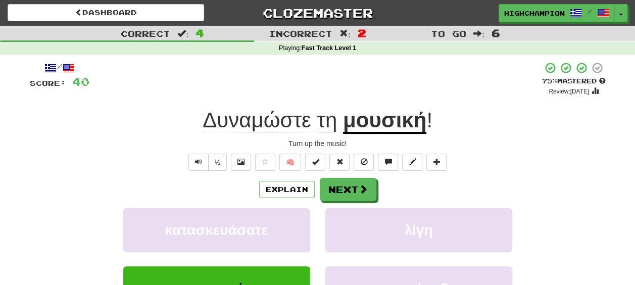
click at [328, 124] on span "τη" at bounding box center [327, 120] width 20 height 24
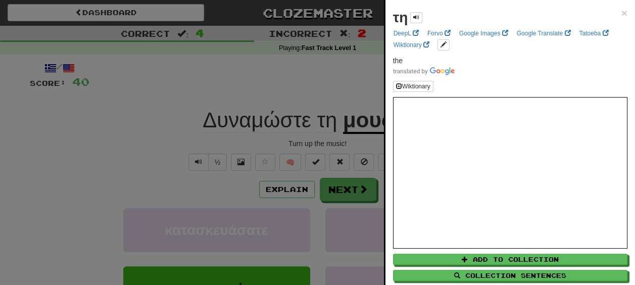
click at [329, 142] on div at bounding box center [317, 142] width 635 height 285
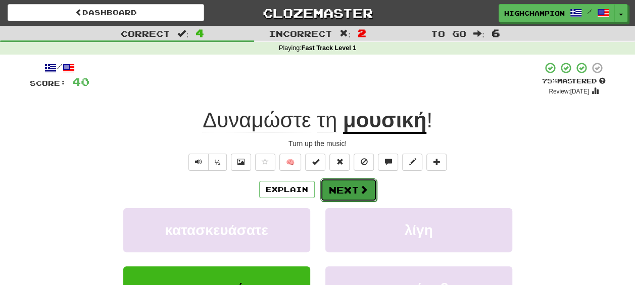
click at [347, 183] on button "Next" at bounding box center [348, 189] width 57 height 23
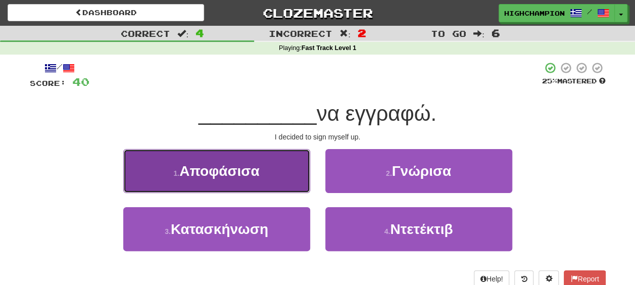
click at [247, 178] on span "Αποφάσισα" at bounding box center [219, 171] width 80 height 16
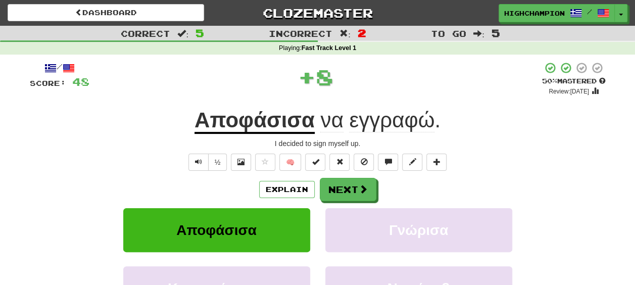
click at [415, 178] on div "Explain Next" at bounding box center [318, 189] width 576 height 23
click at [243, 120] on u "Αποφάσισα" at bounding box center [255, 121] width 120 height 26
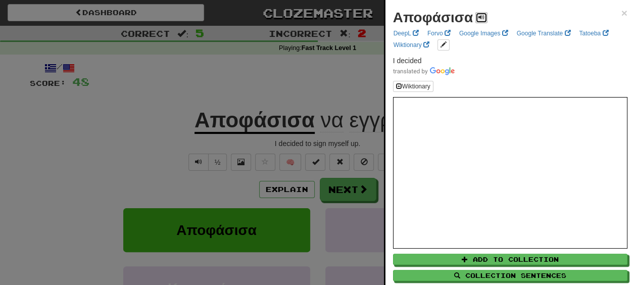
click at [481, 19] on span at bounding box center [482, 17] width 6 height 6
click at [300, 137] on div at bounding box center [317, 142] width 635 height 285
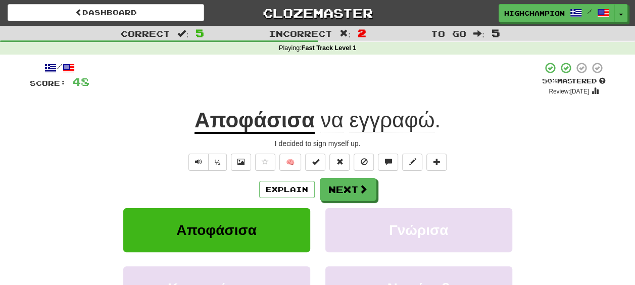
click at [369, 126] on span "εγγραφώ" at bounding box center [391, 120] width 85 height 24
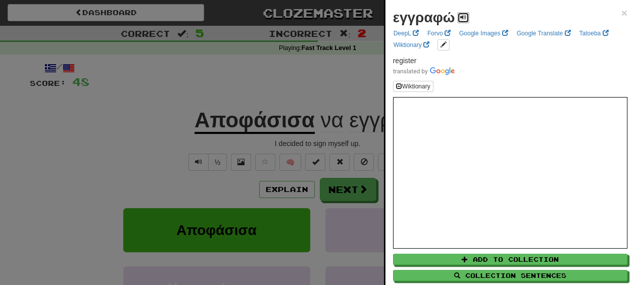
click at [465, 18] on span at bounding box center [463, 17] width 6 height 6
click at [315, 141] on div at bounding box center [317, 142] width 635 height 285
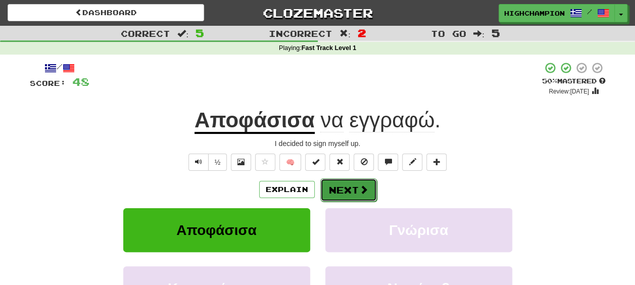
click at [329, 185] on button "Next" at bounding box center [348, 189] width 57 height 23
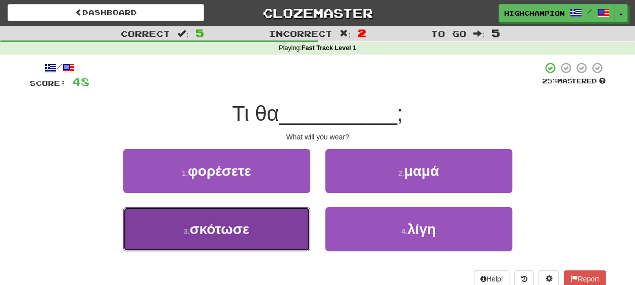
click at [291, 233] on button "3 . σκότωσε" at bounding box center [216, 229] width 187 height 44
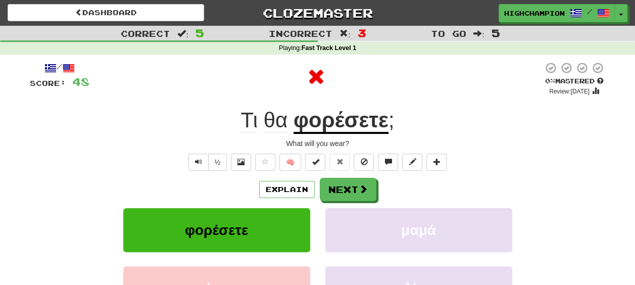
click at [397, 191] on div "Explain Next" at bounding box center [318, 189] width 576 height 23
click at [346, 188] on button "Next" at bounding box center [348, 189] width 57 height 23
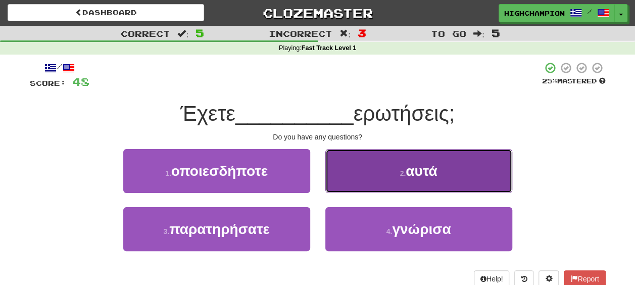
click at [424, 174] on span "αυτά" at bounding box center [421, 171] width 31 height 16
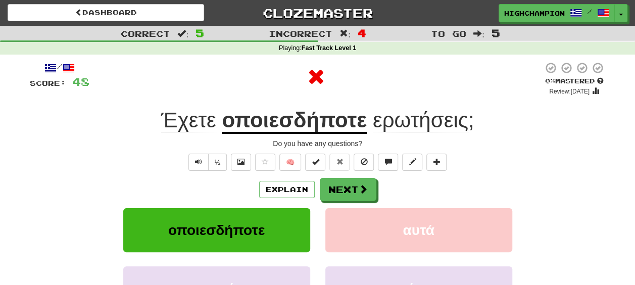
click at [422, 176] on div "/ Score: 48 0 % Mastered Review: [DATE] Έχετε οποιεσδήποτε ερωτήσεις ; Do you h…" at bounding box center [318, 212] width 576 height 300
click at [352, 181] on button "Next" at bounding box center [348, 189] width 57 height 23
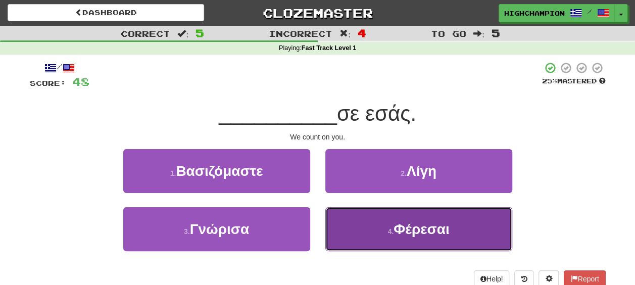
click at [410, 232] on span "Φέρεσαι" at bounding box center [422, 229] width 56 height 16
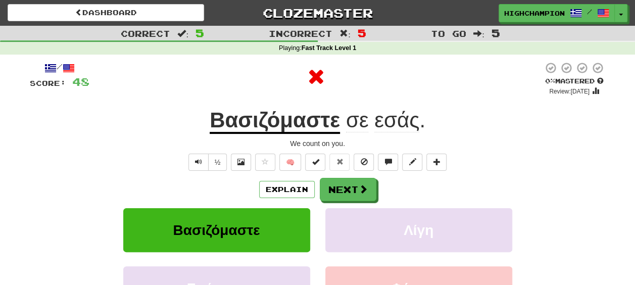
click at [393, 187] on div "Explain Next" at bounding box center [318, 189] width 576 height 23
click at [357, 186] on button "Next" at bounding box center [348, 189] width 57 height 23
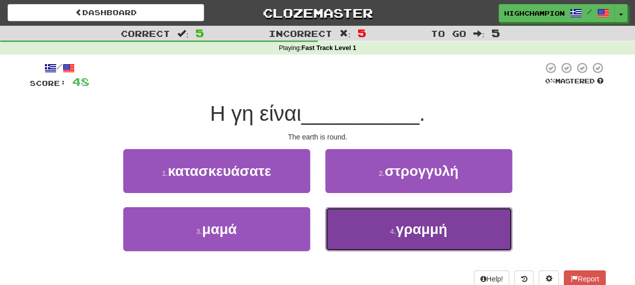
click at [422, 234] on span "γραμμή" at bounding box center [421, 229] width 51 height 16
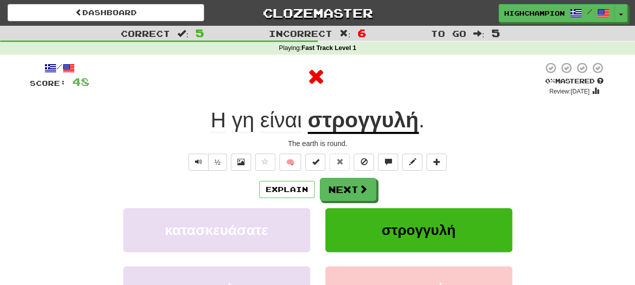
click at [406, 186] on div "Explain Next" at bounding box center [318, 189] width 576 height 23
click at [353, 119] on u "στρογγυλή" at bounding box center [363, 121] width 111 height 26
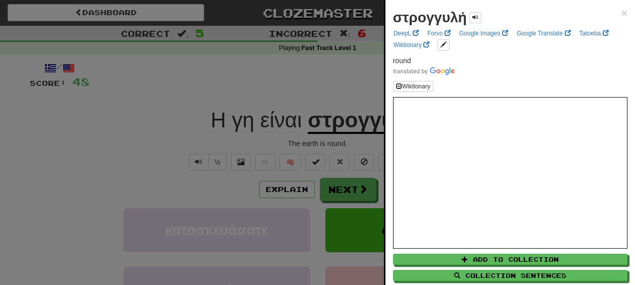
click at [348, 136] on div at bounding box center [317, 142] width 635 height 285
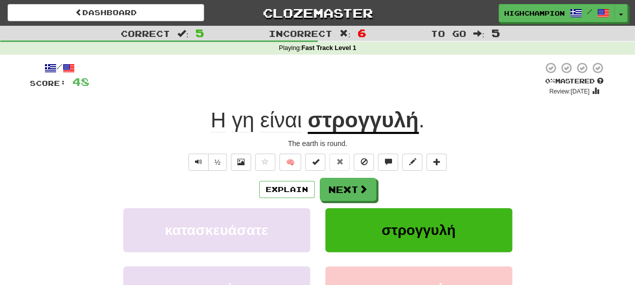
click at [356, 172] on div "/ Score: 48 0 % Mastered Review: [DATE] Η γη είναι στρογγυλή . The earth is rou…" at bounding box center [318, 212] width 576 height 300
click at [355, 187] on button "Next" at bounding box center [348, 189] width 57 height 23
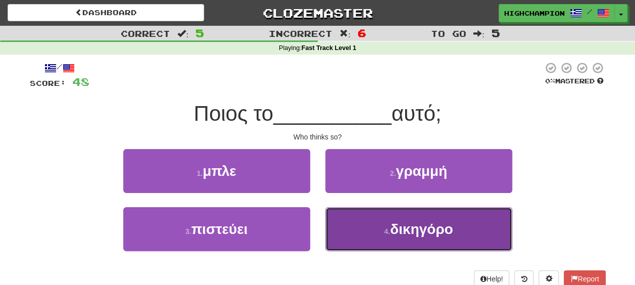
click at [420, 233] on span "δικηγόρο" at bounding box center [421, 229] width 63 height 16
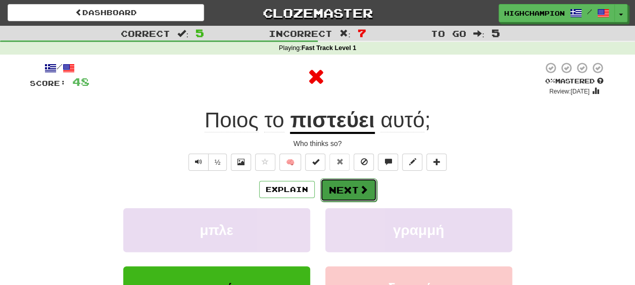
click at [350, 186] on button "Next" at bounding box center [348, 189] width 57 height 23
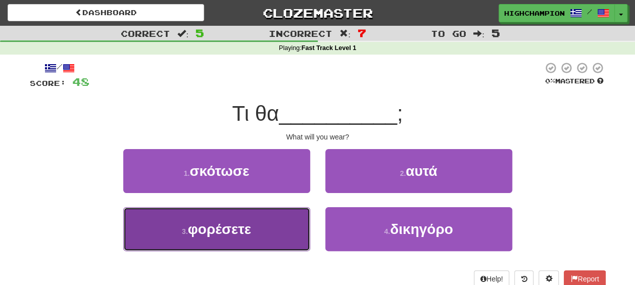
click at [262, 230] on button "3 . φορέσετε" at bounding box center [216, 229] width 187 height 44
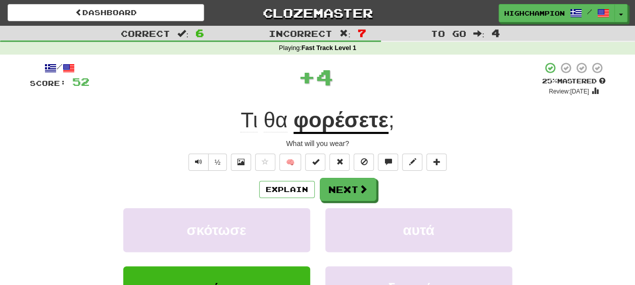
click at [398, 190] on div "Explain Next" at bounding box center [318, 189] width 576 height 23
click at [339, 128] on u "φορέσετε" at bounding box center [341, 121] width 95 height 26
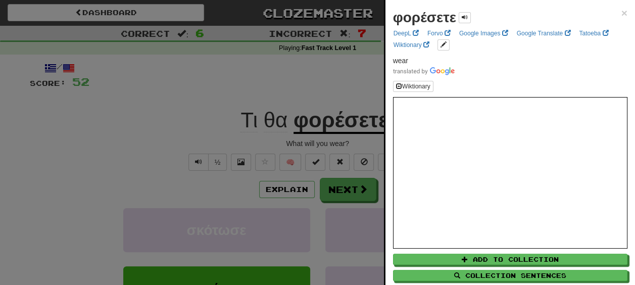
click at [340, 141] on div at bounding box center [317, 142] width 635 height 285
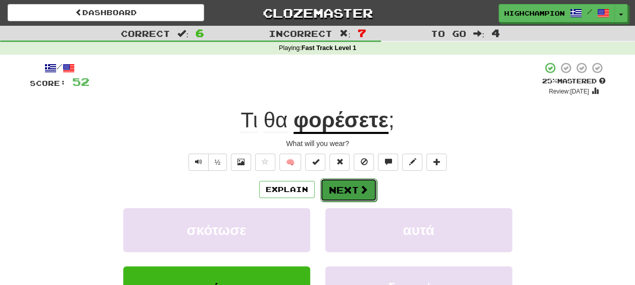
click at [344, 186] on button "Next" at bounding box center [348, 189] width 57 height 23
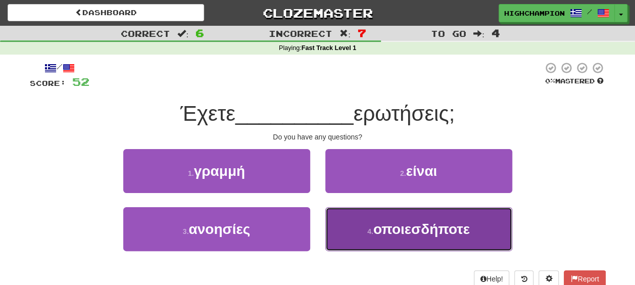
click at [403, 222] on span "οποιεσδήποτε" at bounding box center [421, 229] width 97 height 16
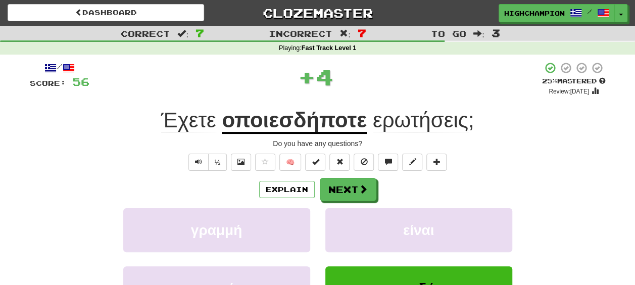
click at [393, 191] on div "Explain Next" at bounding box center [318, 189] width 576 height 23
click at [299, 121] on u "οποιεσδήποτε" at bounding box center [294, 121] width 145 height 26
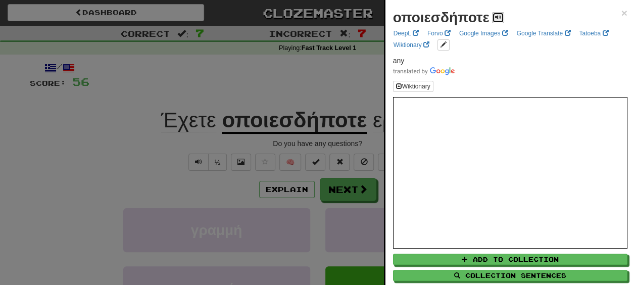
click at [500, 17] on span at bounding box center [498, 17] width 6 height 6
click at [348, 140] on div at bounding box center [317, 142] width 635 height 285
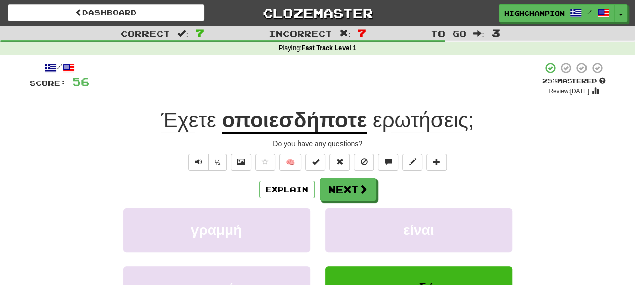
click at [420, 122] on span "ερωτήσεις" at bounding box center [421, 120] width 96 height 24
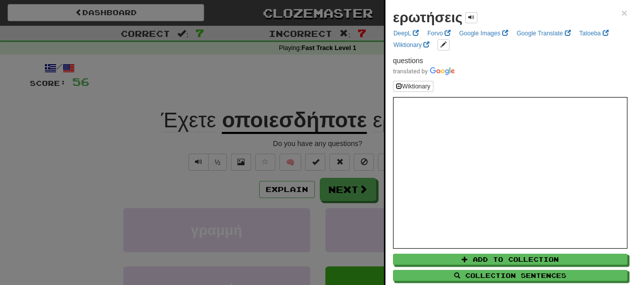
click at [479, 17] on div "ερωτήσεις ×" at bounding box center [510, 18] width 234 height 20
click at [470, 18] on span at bounding box center [471, 17] width 6 height 6
click at [302, 142] on div at bounding box center [317, 142] width 635 height 285
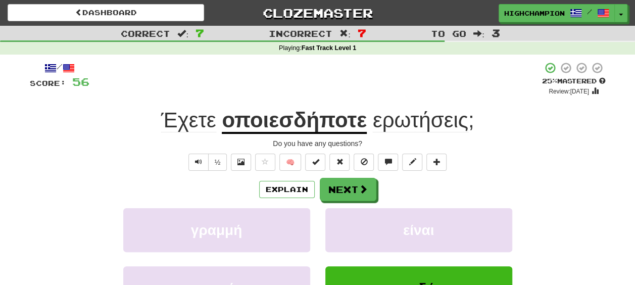
click at [385, 128] on span "ερωτήσεις" at bounding box center [421, 120] width 96 height 24
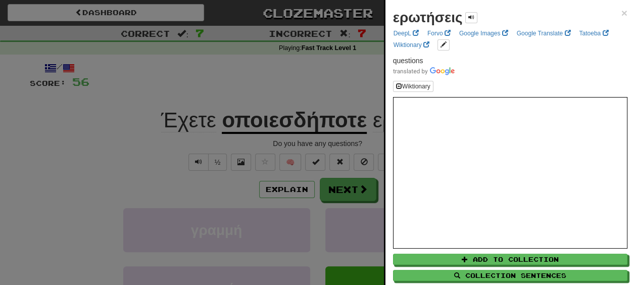
click at [345, 137] on div at bounding box center [317, 142] width 635 height 285
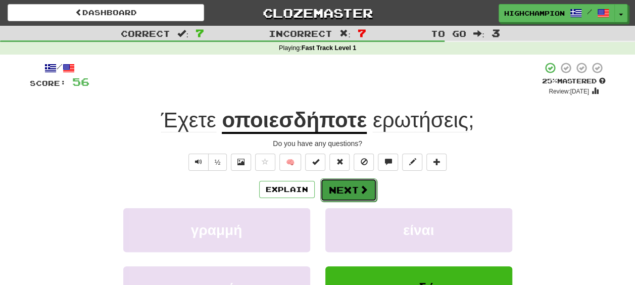
click at [350, 190] on button "Next" at bounding box center [348, 189] width 57 height 23
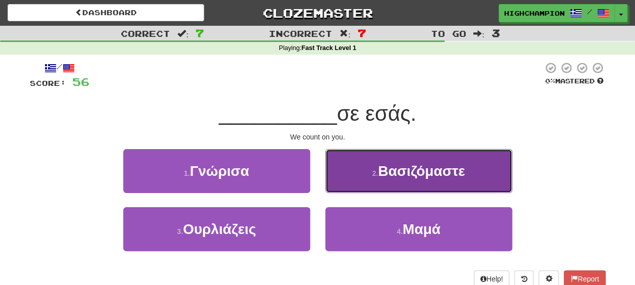
click at [400, 182] on button "2 . Βασιζόμαστε" at bounding box center [418, 171] width 187 height 44
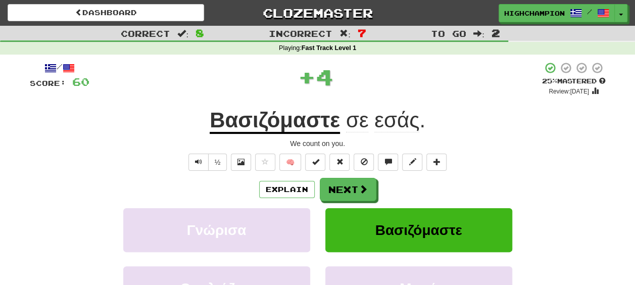
click at [400, 182] on div "Explain Next" at bounding box center [318, 189] width 576 height 23
click at [296, 120] on u "Βασιζόμαστε" at bounding box center [275, 121] width 130 height 26
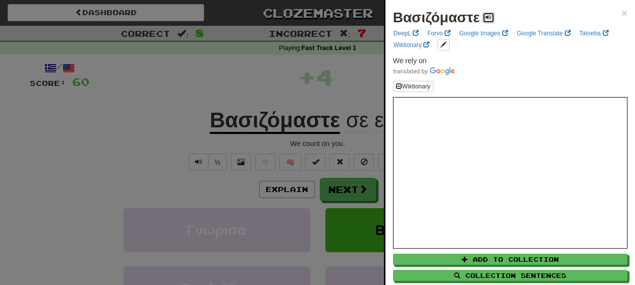
click at [486, 17] on span at bounding box center [489, 17] width 6 height 6
click at [336, 144] on div at bounding box center [317, 142] width 635 height 285
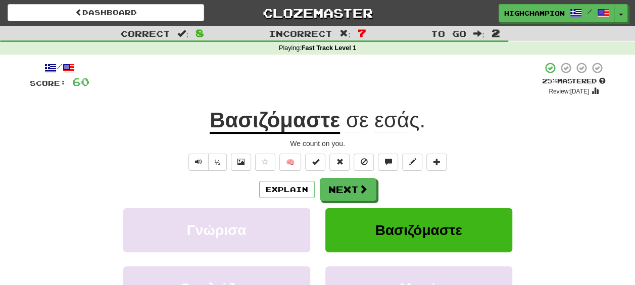
click at [390, 126] on span "εσάς" at bounding box center [396, 120] width 45 height 24
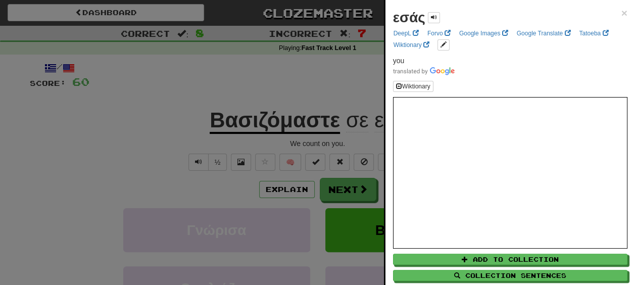
click at [335, 144] on div at bounding box center [317, 142] width 635 height 285
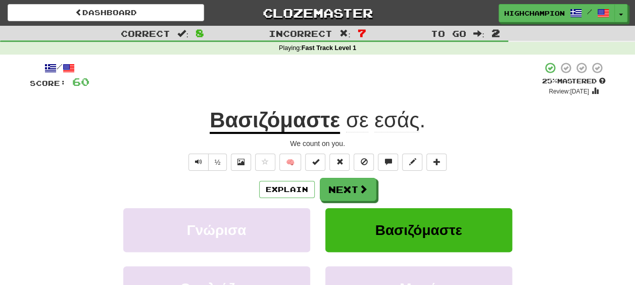
click at [357, 125] on span "σε" at bounding box center [357, 120] width 23 height 24
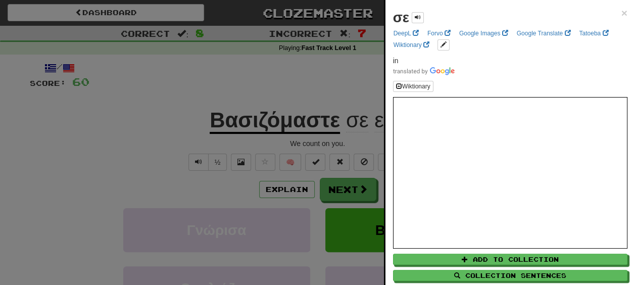
click at [339, 144] on div at bounding box center [317, 142] width 635 height 285
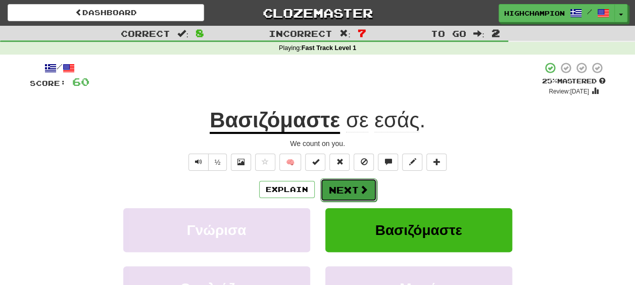
click at [359, 186] on span at bounding box center [363, 189] width 9 height 9
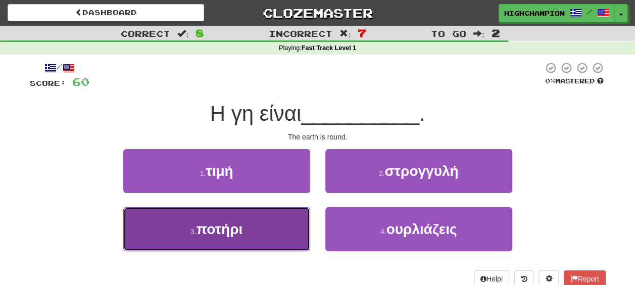
click at [253, 222] on button "3 . ποτήρι" at bounding box center [216, 229] width 187 height 44
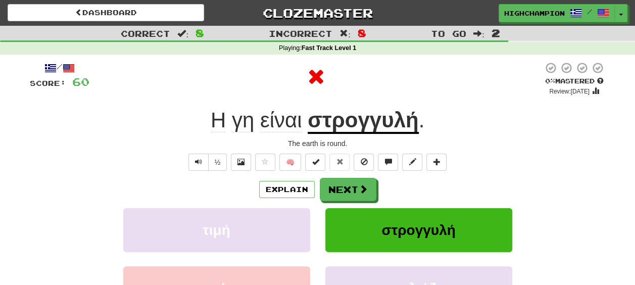
click at [402, 191] on div "Explain Next" at bounding box center [318, 189] width 576 height 23
click at [345, 194] on button "Next" at bounding box center [348, 189] width 57 height 23
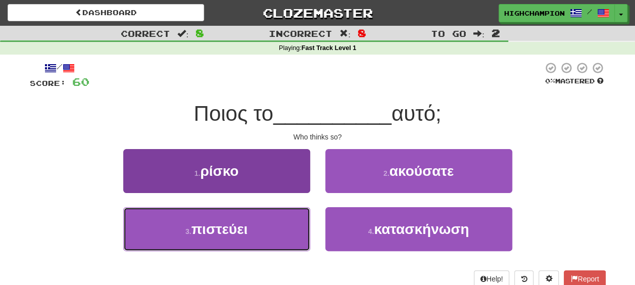
click at [247, 237] on button "3 . πιστεύει" at bounding box center [216, 229] width 187 height 44
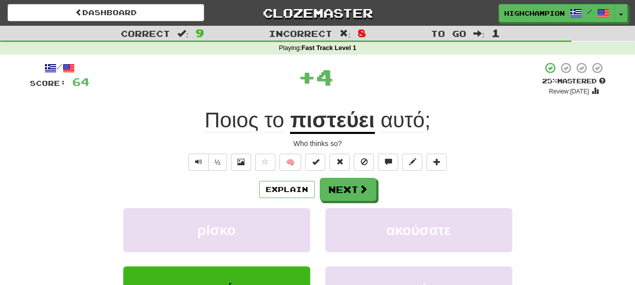
click at [331, 121] on u "πιστεύει" at bounding box center [332, 121] width 84 height 26
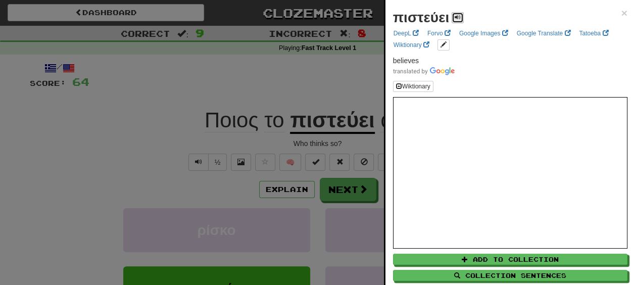
click at [460, 15] on span at bounding box center [458, 17] width 6 height 6
click at [329, 144] on div at bounding box center [317, 142] width 635 height 285
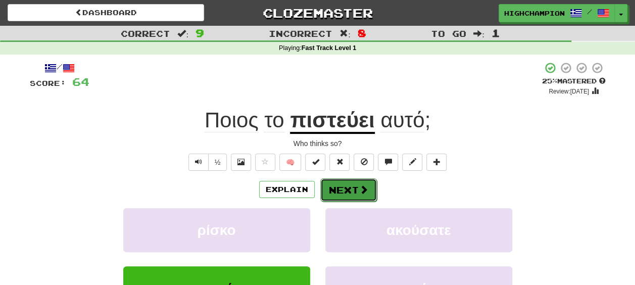
click at [348, 194] on button "Next" at bounding box center [348, 189] width 57 height 23
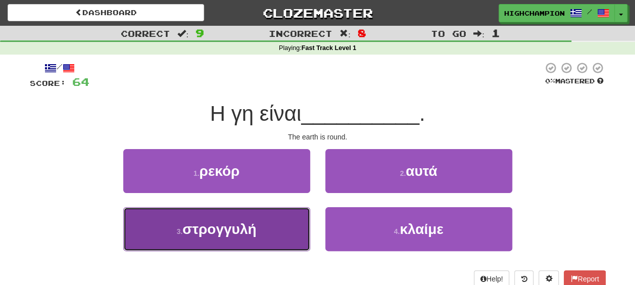
click at [245, 227] on span "στρογγυλή" at bounding box center [219, 229] width 74 height 16
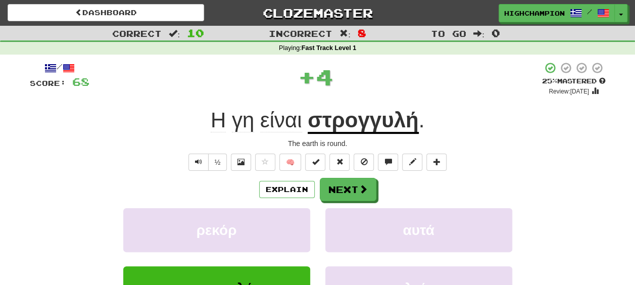
click at [426, 178] on div "Explain Next" at bounding box center [318, 189] width 576 height 23
click at [361, 189] on span at bounding box center [363, 189] width 9 height 9
